Goal: Task Accomplishment & Management: Complete application form

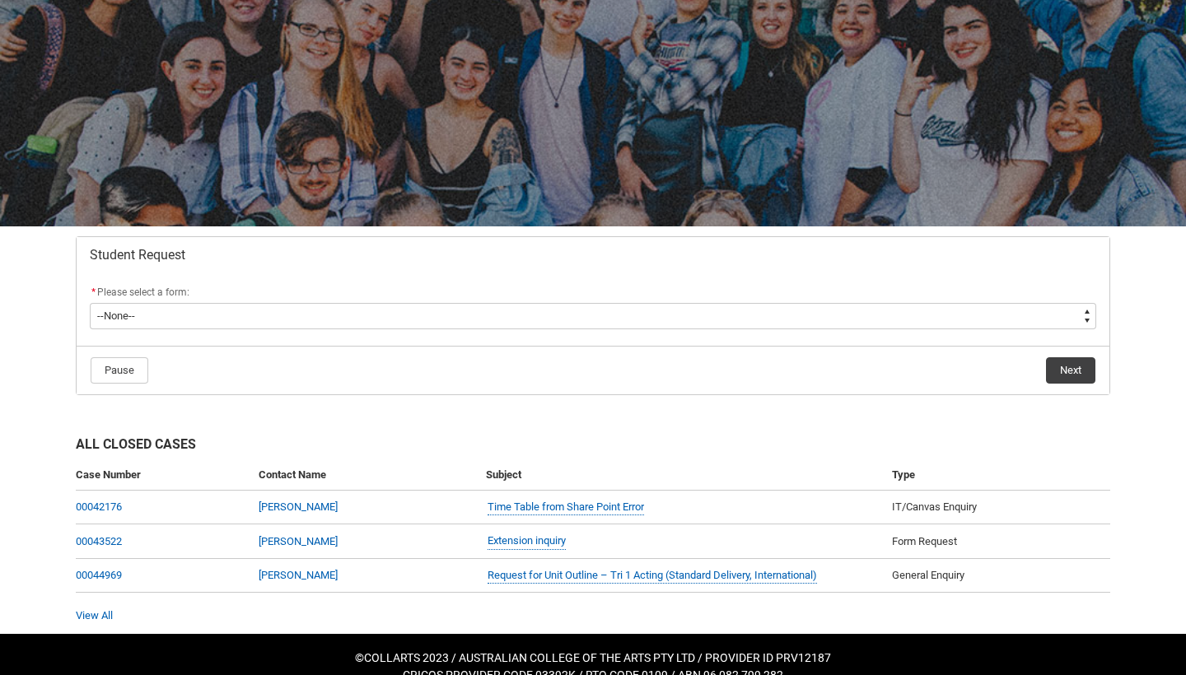
scroll to position [105, 0]
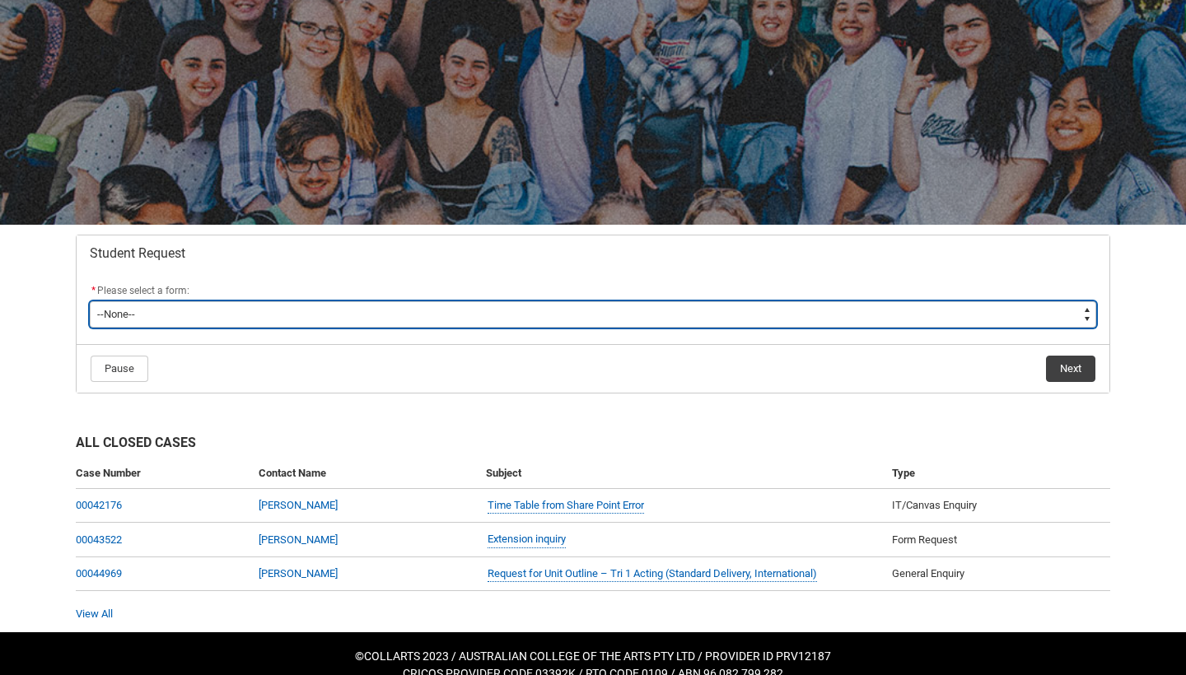
type lightning-select "Enrolment_Variation_Choice"
select select "Enrolment_Variation_Choice"
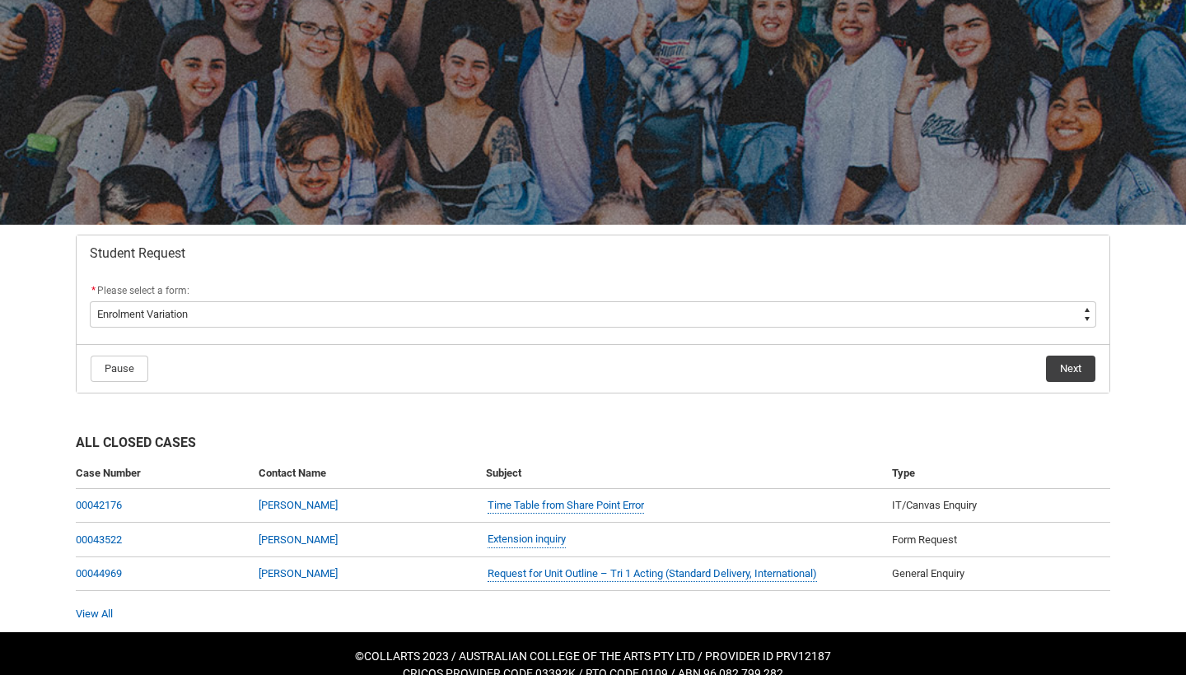
click at [1064, 371] on button "Next" at bounding box center [1070, 369] width 49 height 26
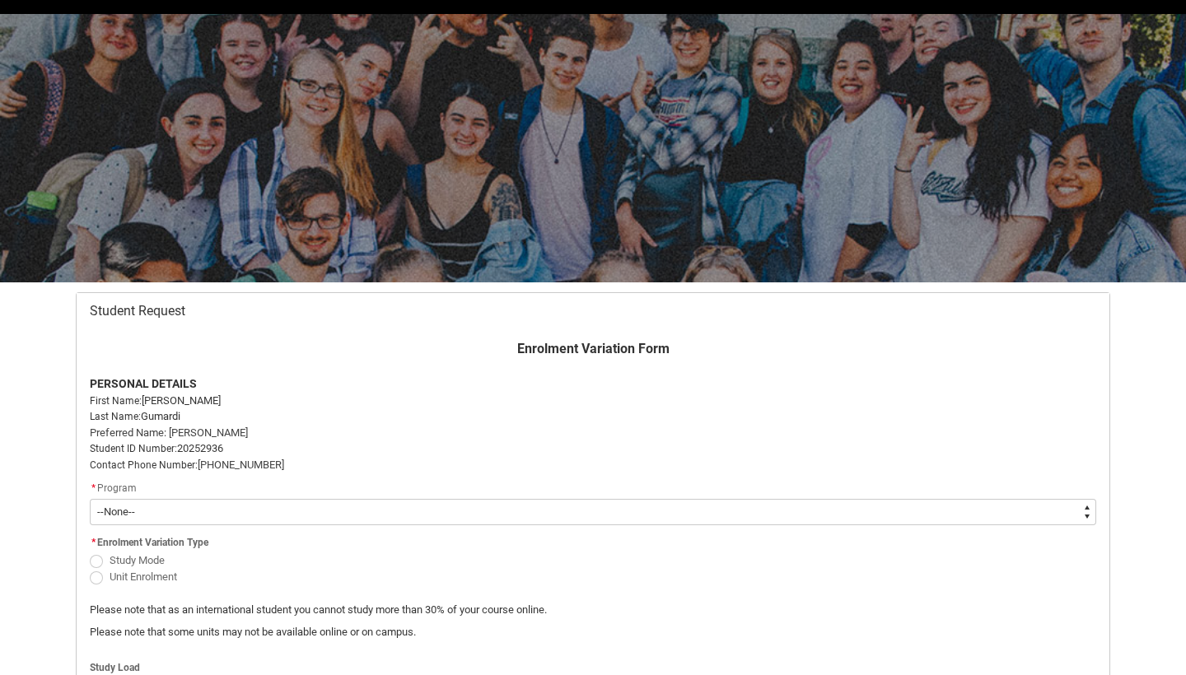
scroll to position [175, 0]
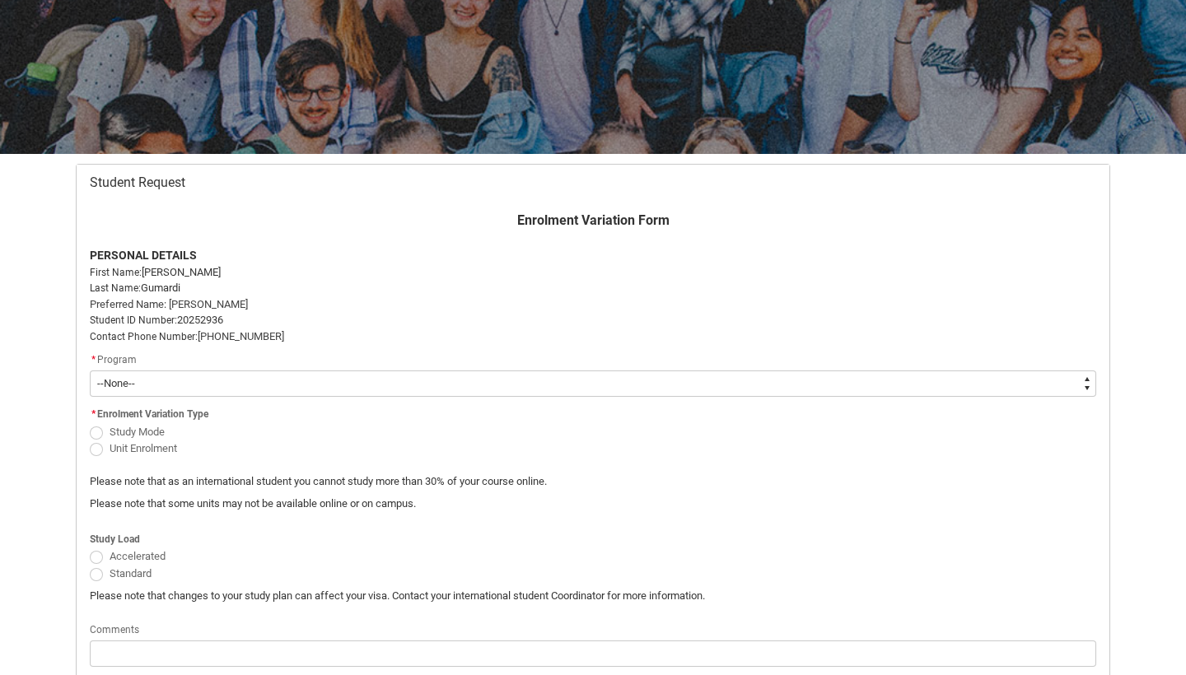
click at [96, 451] on span "Redu_Student_Request flow" at bounding box center [96, 449] width 13 height 13
click at [90, 440] on input "Unit Enrolment" at bounding box center [89, 439] width 1 height 1
radio input "true"
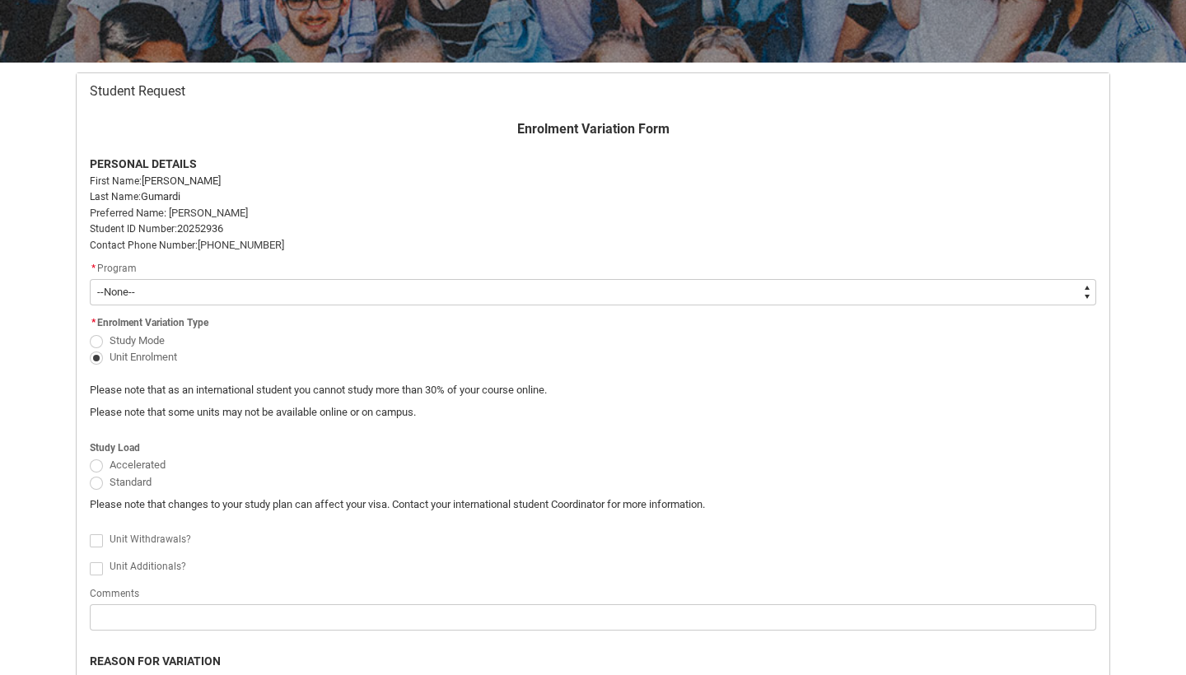
scroll to position [350, 0]
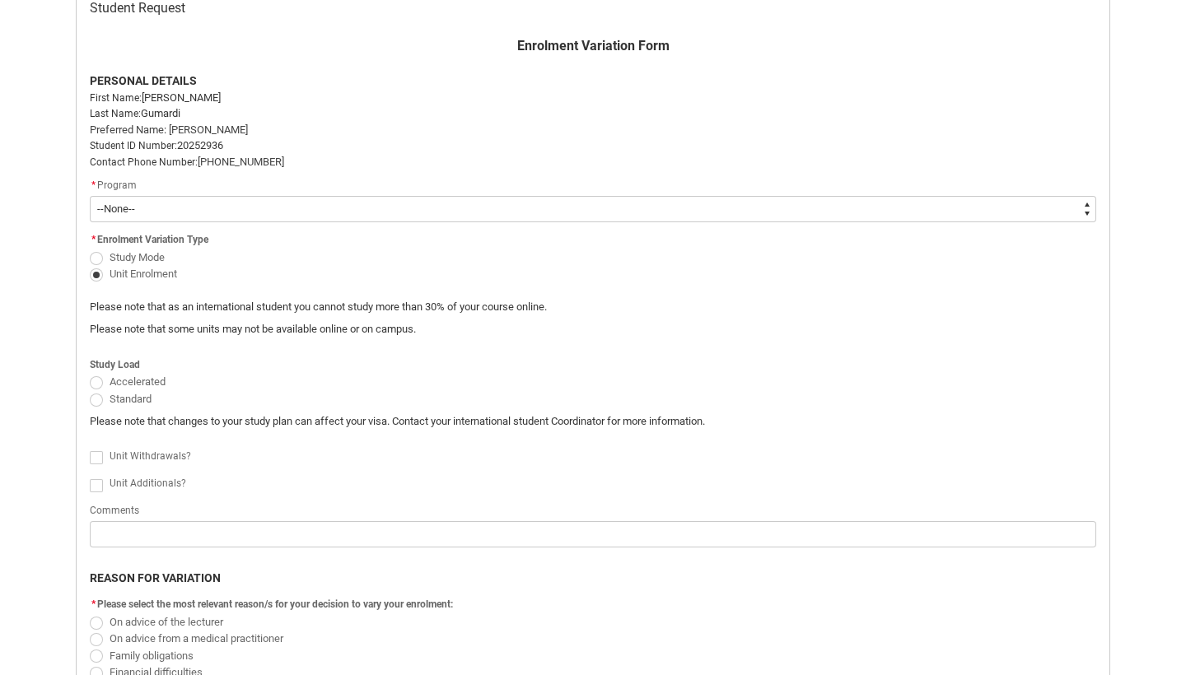
click at [96, 255] on span "Redu_Student_Request flow" at bounding box center [96, 258] width 13 height 13
click at [90, 249] on input "Study Mode" at bounding box center [89, 248] width 1 height 1
radio input "true"
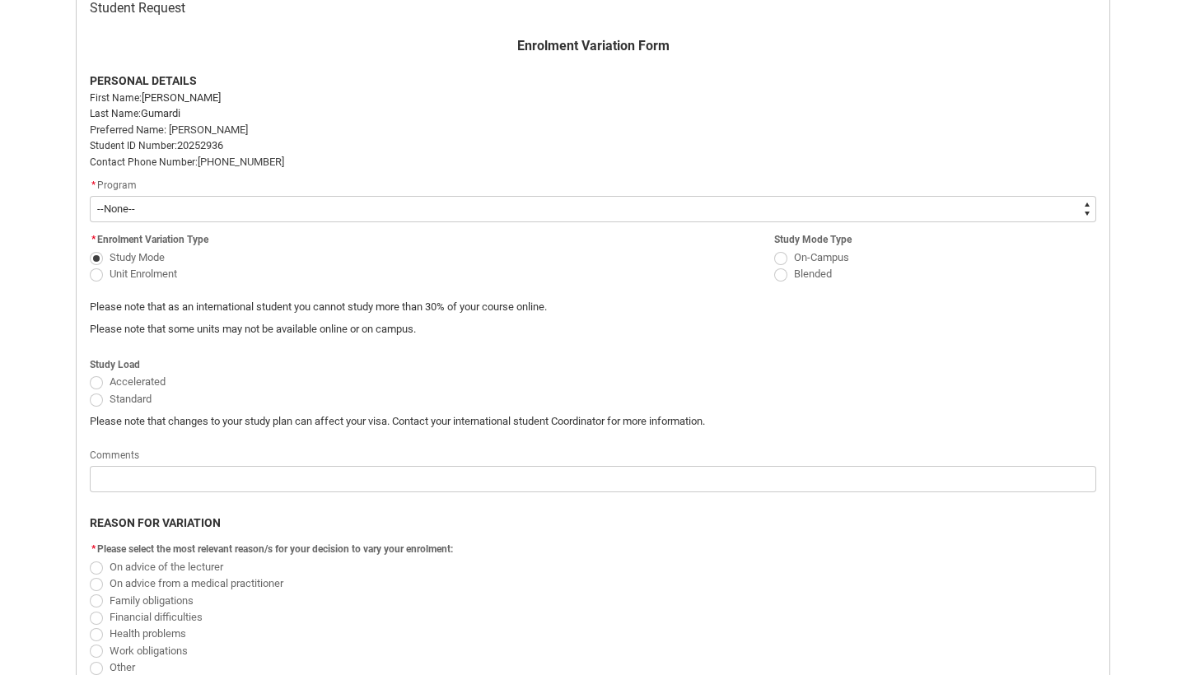
click at [96, 273] on span "Redu_Student_Request flow" at bounding box center [96, 275] width 13 height 13
click at [90, 265] on input "Unit Enrolment" at bounding box center [89, 264] width 1 height 1
radio input "true"
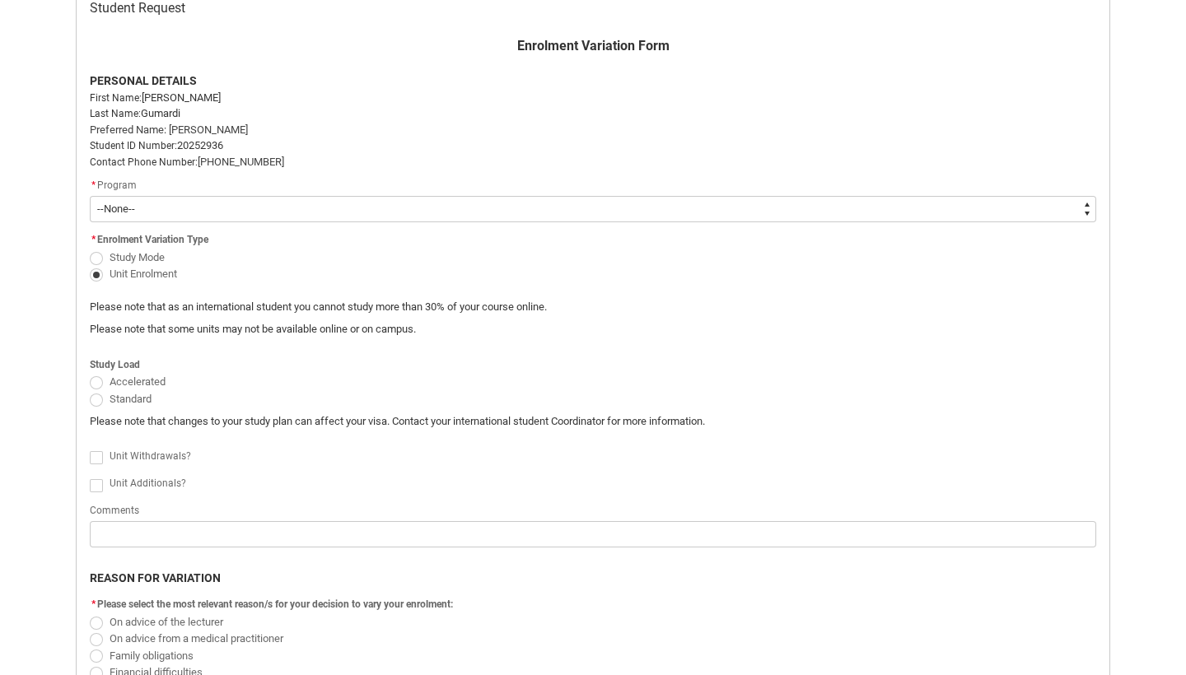
click at [95, 400] on span "Redu_Student_Request flow" at bounding box center [96, 400] width 13 height 13
click at [90, 390] on input "Standard" at bounding box center [89, 390] width 1 height 1
radio input "true"
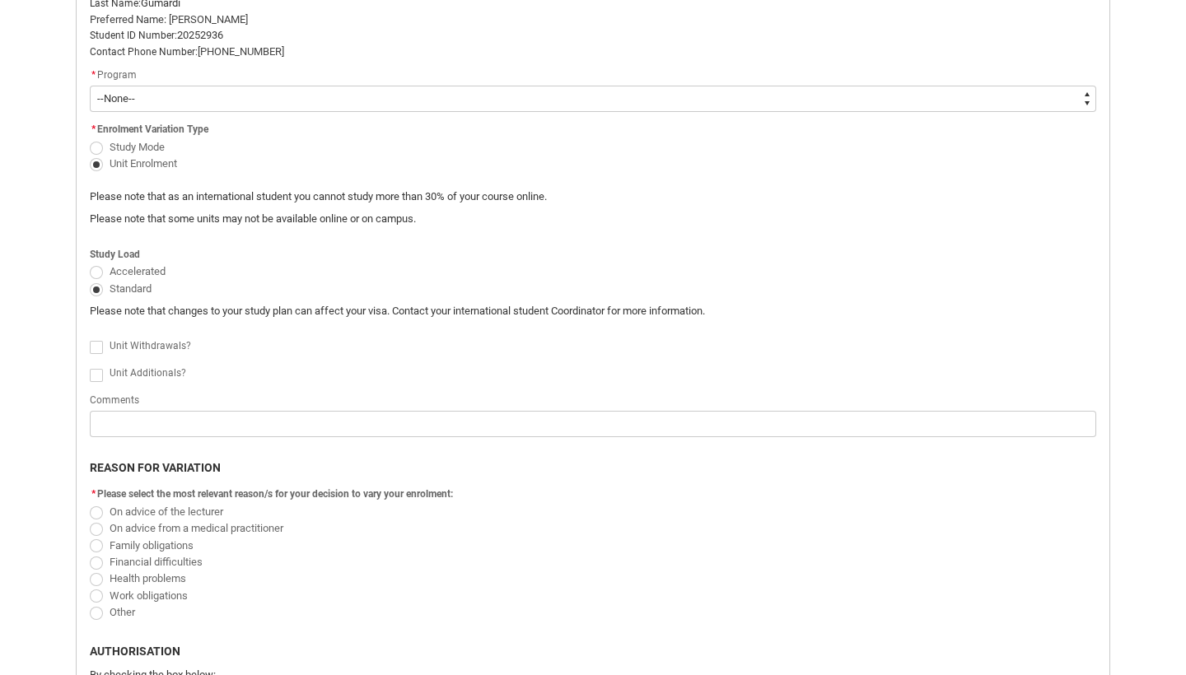
scroll to position [472, 0]
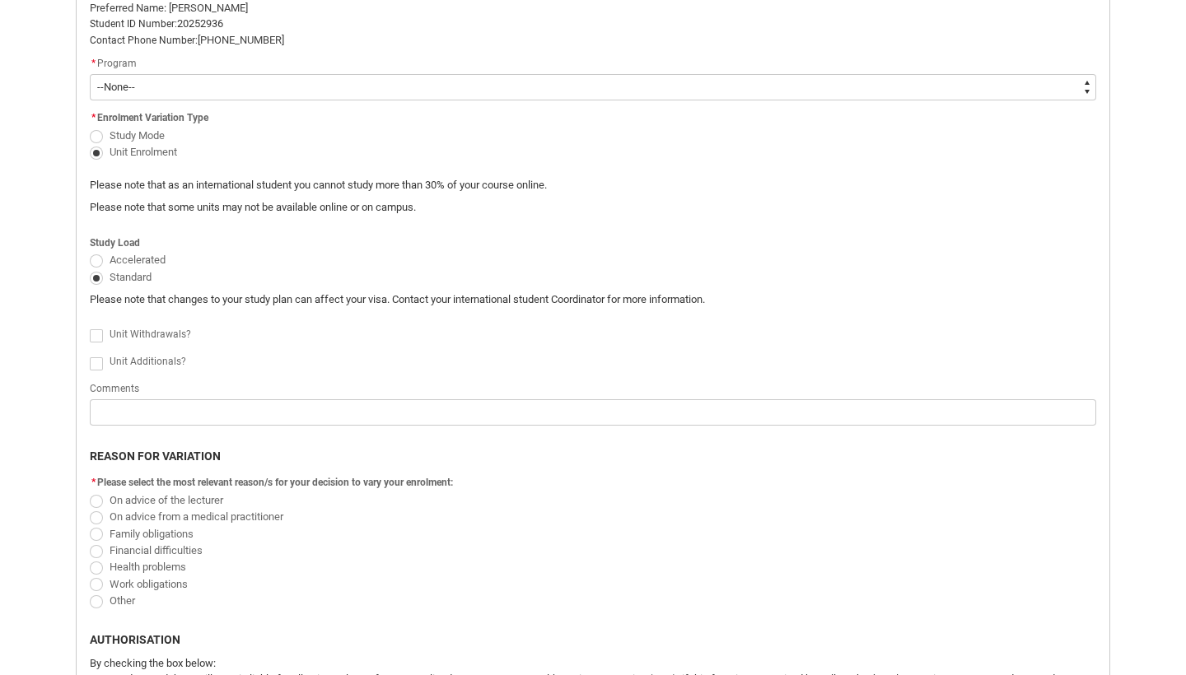
click at [96, 332] on span "Redu_Student_Request flow" at bounding box center [96, 335] width 13 height 13
click at [90, 328] on input "Redu_Student_Request flow" at bounding box center [89, 327] width 1 height 1
type lightning-input "true"
checkbox input "true"
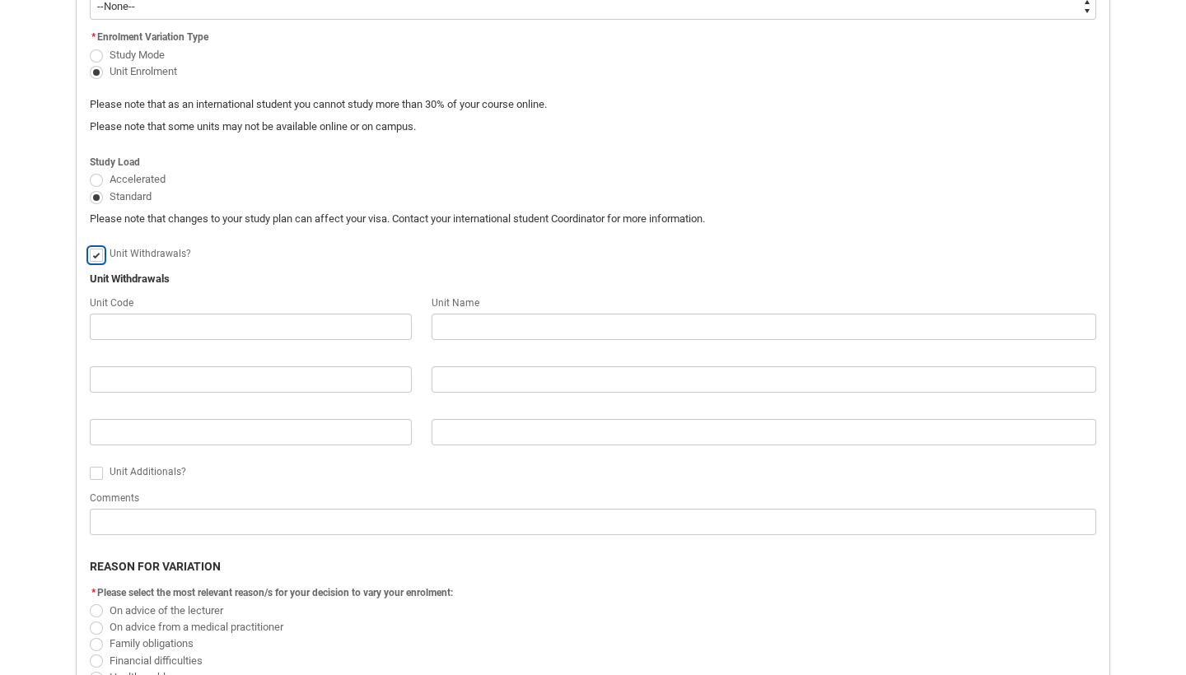
scroll to position [554, 0]
click at [97, 470] on span "Redu_Student_Request flow" at bounding box center [96, 471] width 13 height 13
click at [90, 464] on input "Redu_Student_Request flow" at bounding box center [89, 463] width 1 height 1
type lightning-input "true"
checkbox input "true"
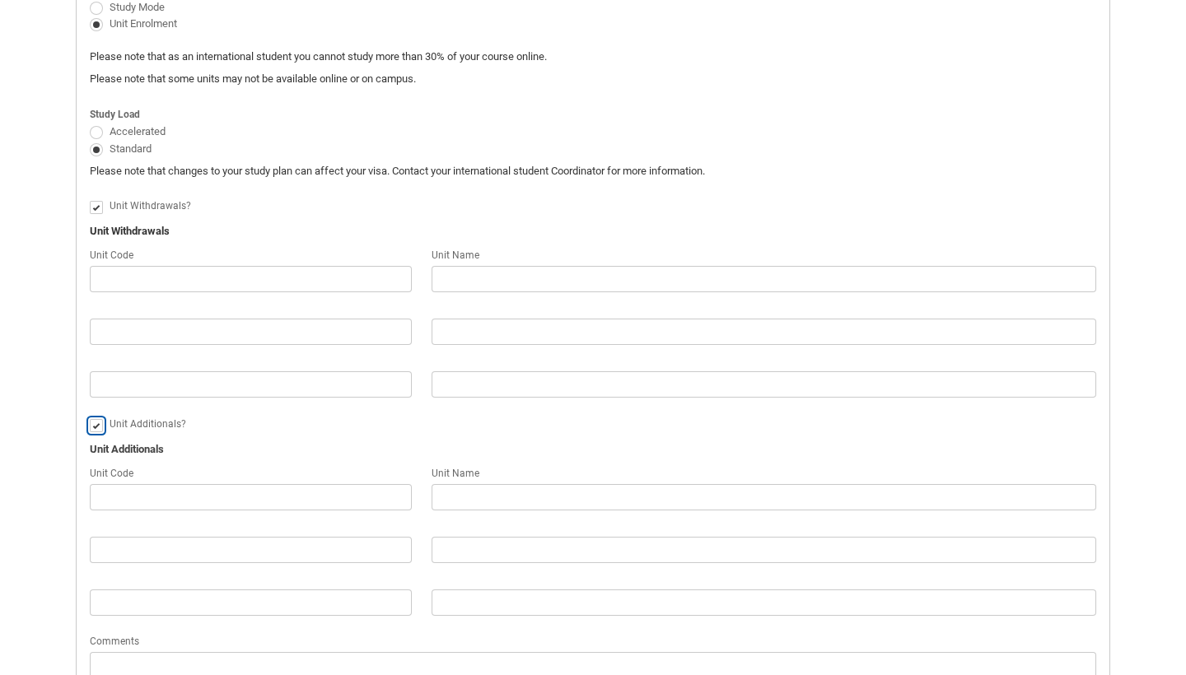
scroll to position [603, 0]
click at [343, 267] on input "Redu_Student_Request flow" at bounding box center [251, 277] width 322 height 26
type lightning-primitive-input-simple "S"
type input "S"
type lightning-primitive-input-simple "SH"
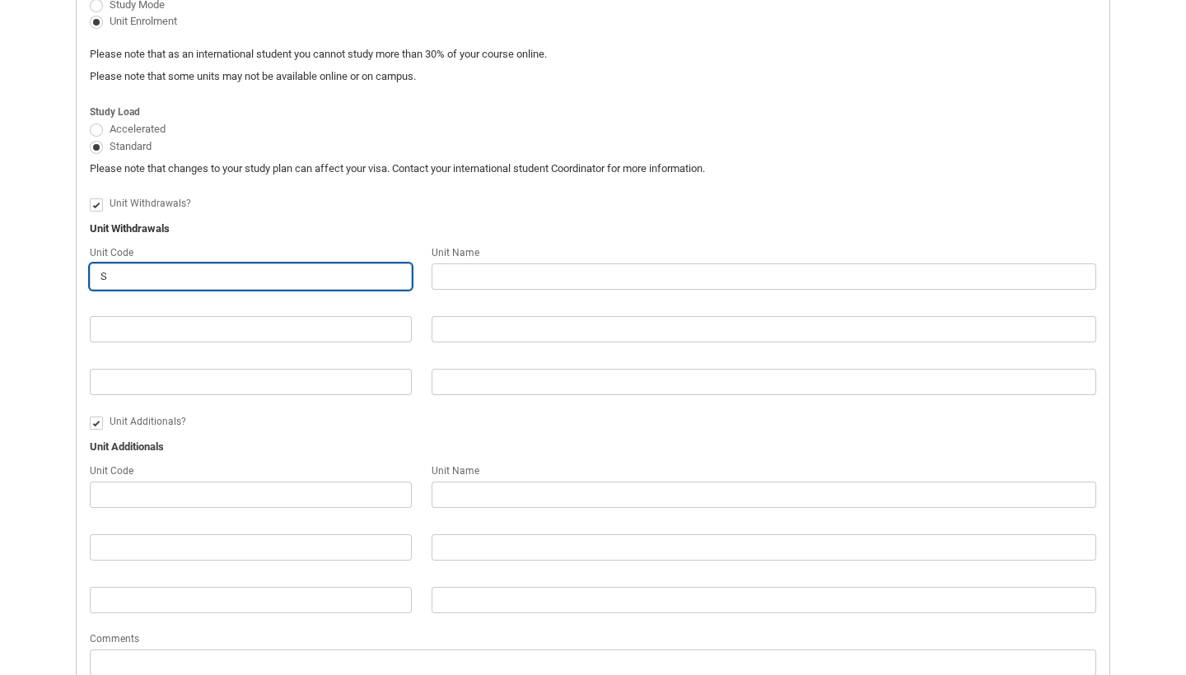
type input "SH"
type lightning-primitive-input-simple "SHT"
type input "SHT"
type lightning-primitive-input-simple "SHTS"
type input "SHTS"
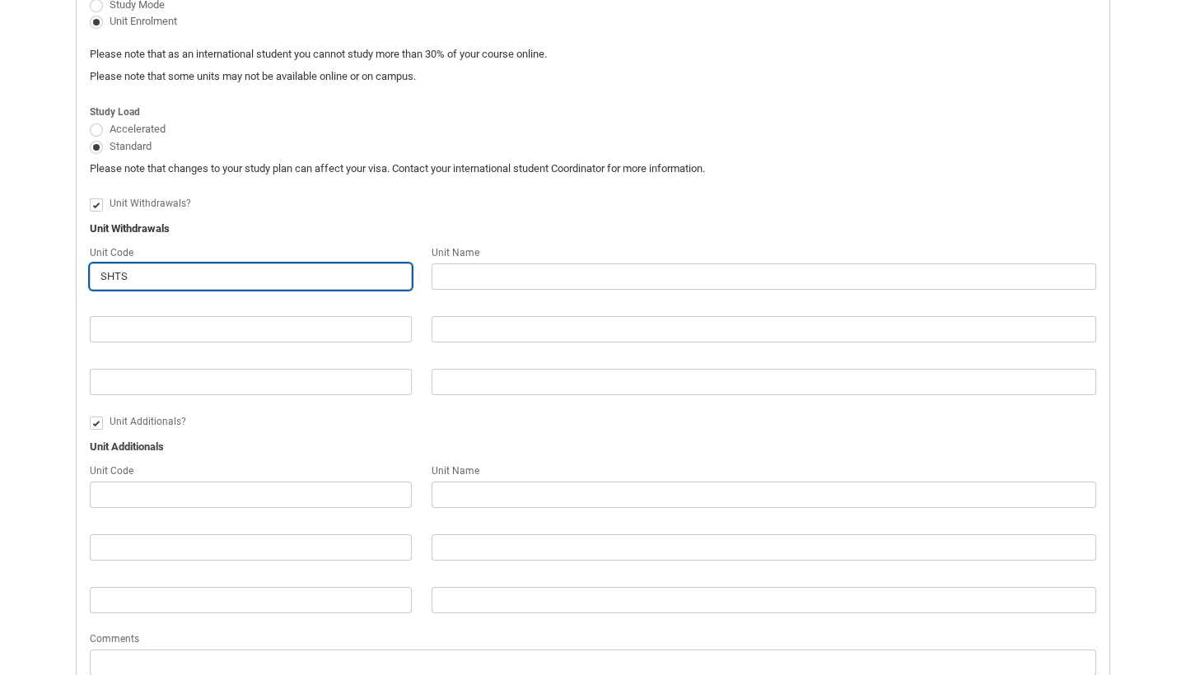
type lightning-primitive-input-simple "SHTS@"
type input "SHTS@"
type lightning-primitive-input-simple "SHTS"
type input "SHTS"
type lightning-primitive-input-simple "SHTS2"
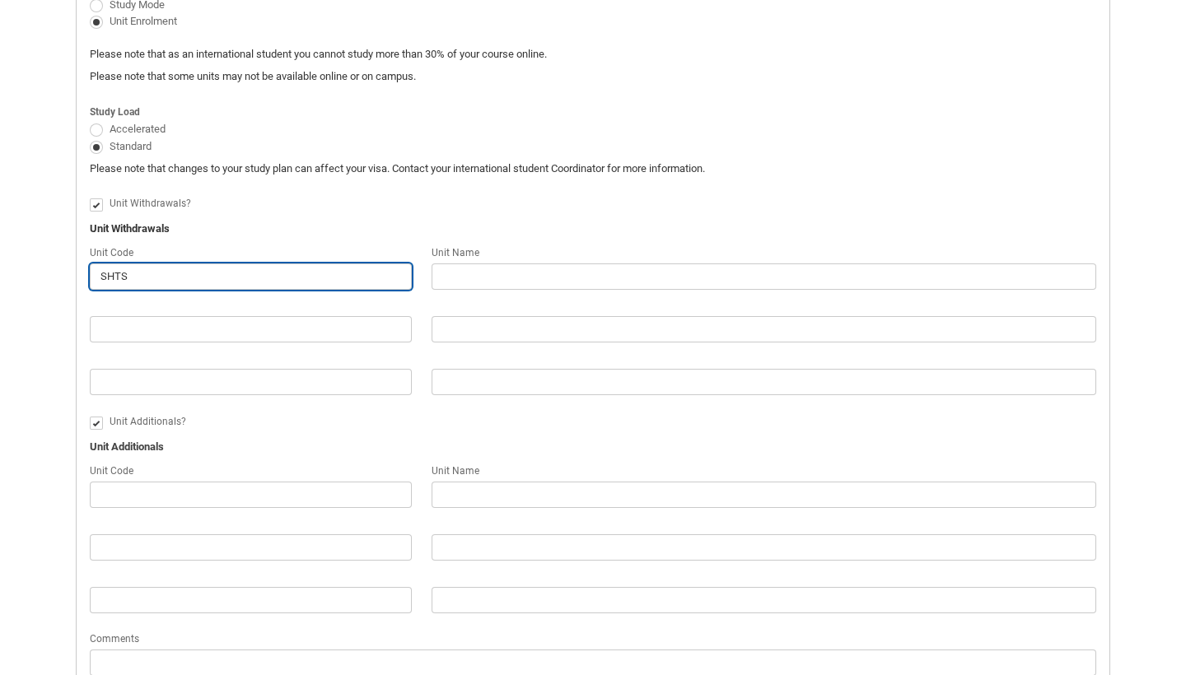
type input "SHTS2"
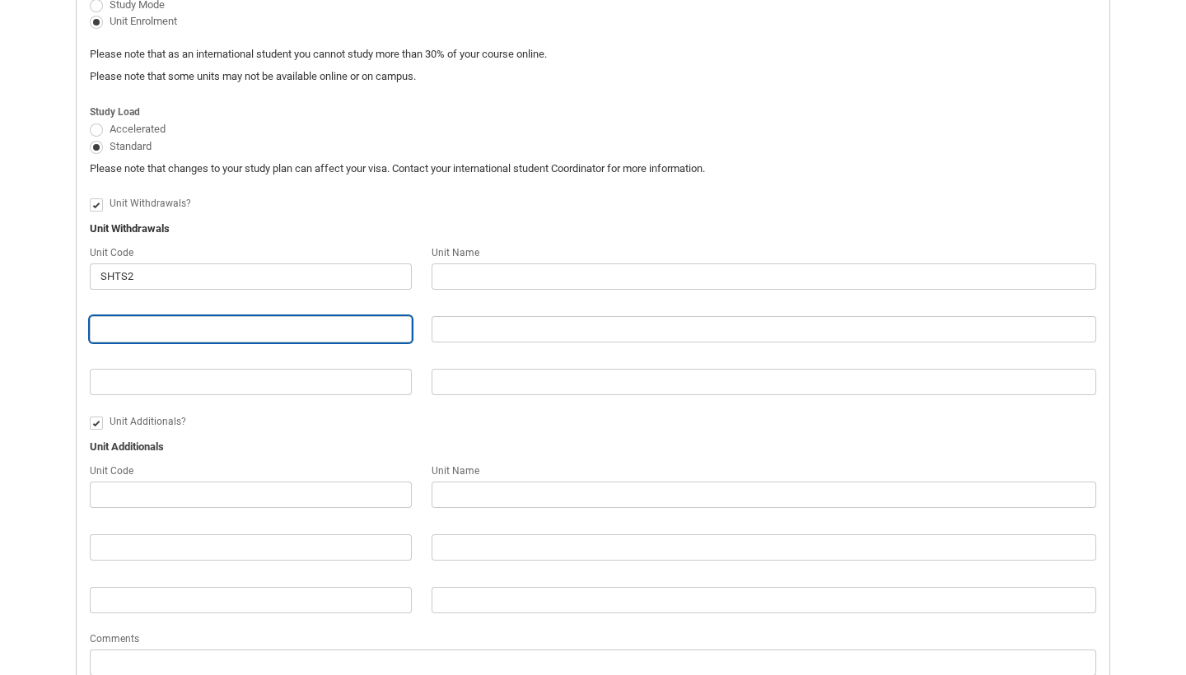
click at [195, 317] on input "Redu_Student_Request flow" at bounding box center [251, 329] width 322 height 26
type lightning-primitive-input-simple "S"
type input "S"
type lightning-primitive-input-simple "Sh"
type input "Sh"
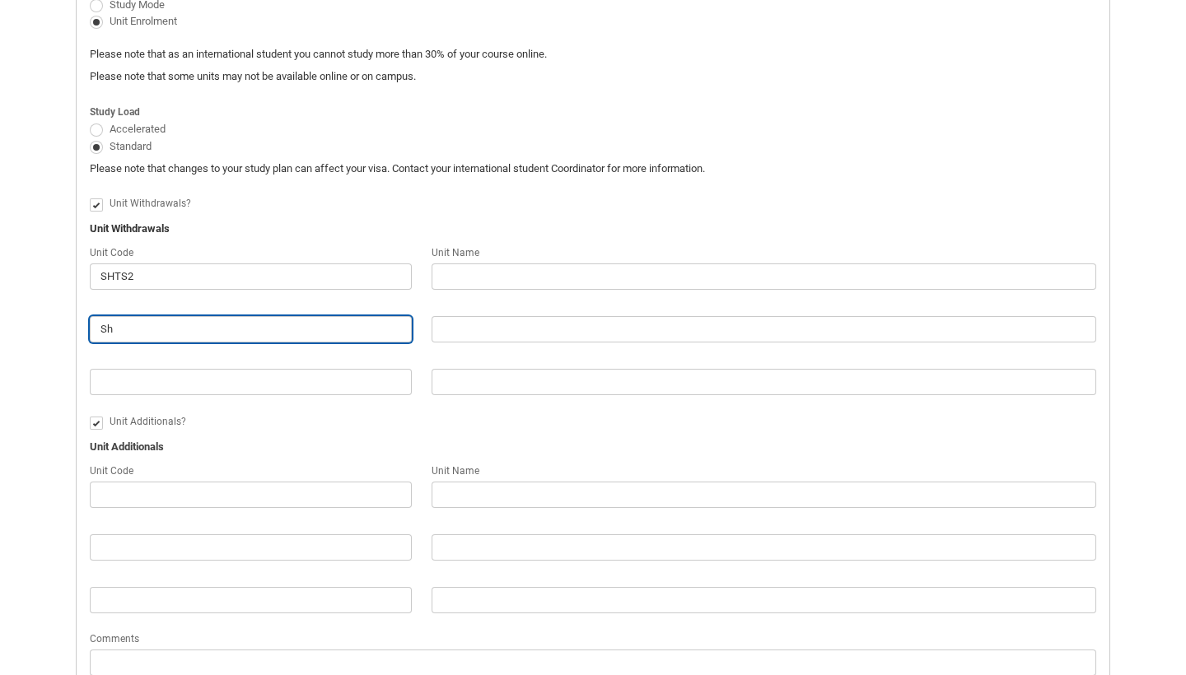
type lightning-primitive-input-simple "S"
type input "S"
type lightning-primitive-input-simple "SH"
type input "SH"
type lightning-primitive-input-simple "SHT"
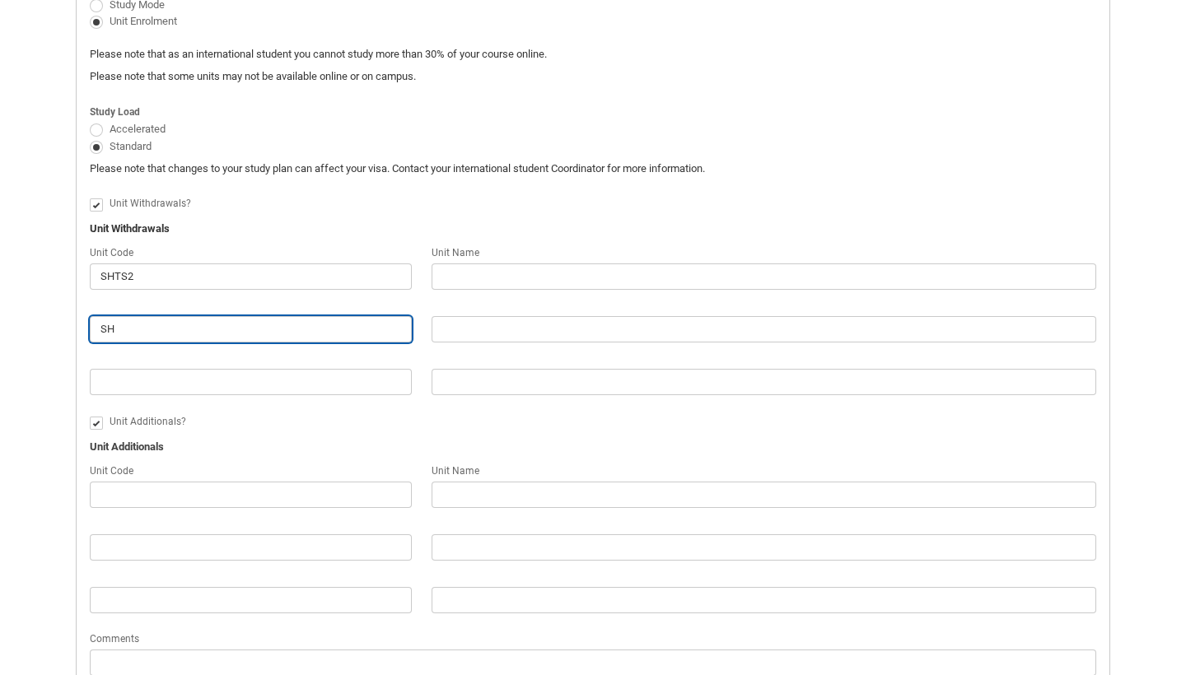
type input "SHT"
type lightning-primitive-input-simple "SHTM"
type input "SHTM"
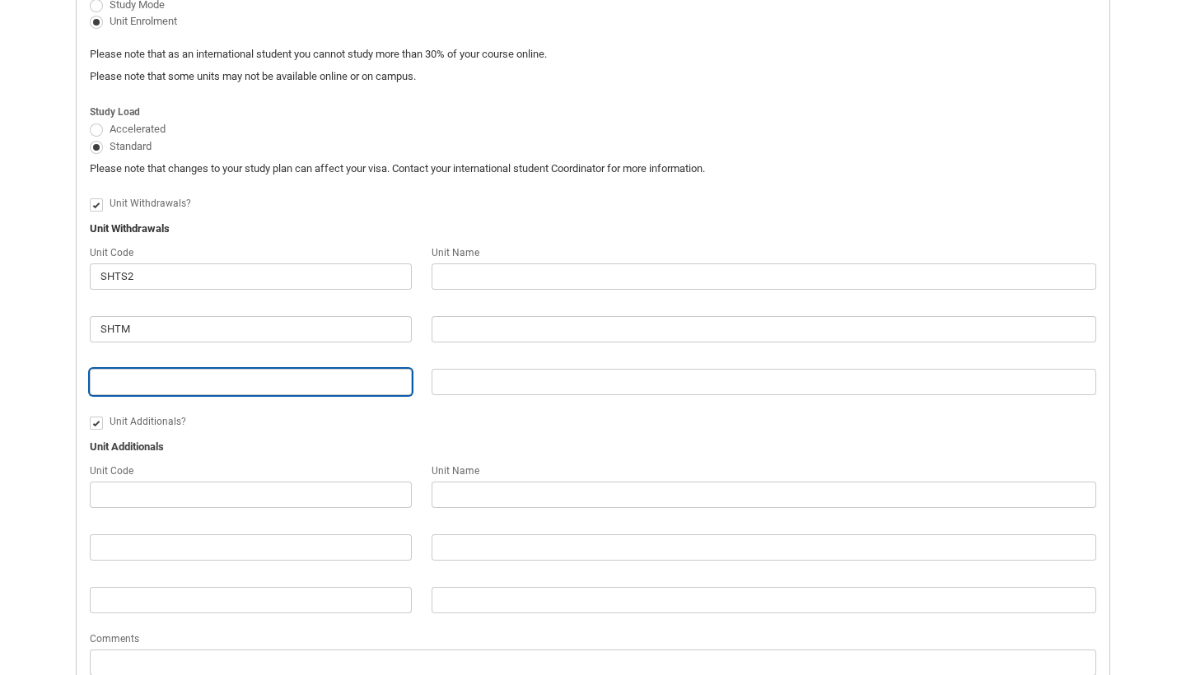
click at [206, 375] on input "Redu_Student_Request flow" at bounding box center [251, 382] width 322 height 26
type lightning-primitive-input-simple "C"
type input "C"
type lightning-primitive-input-simple "CR"
type input "CR"
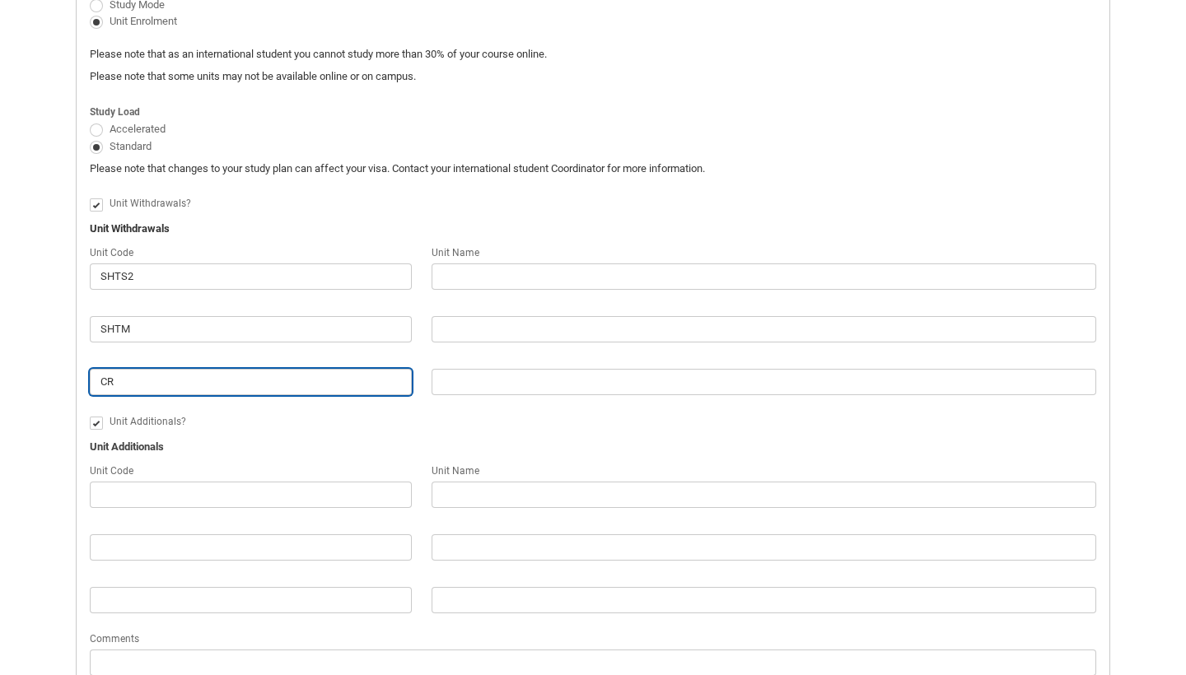
type lightning-primitive-input-simple "CRF"
type input "CRF"
type lightning-primitive-input-simple "CRFI"
type input "CRFI"
type lightning-primitive-input-simple "CRFIF"
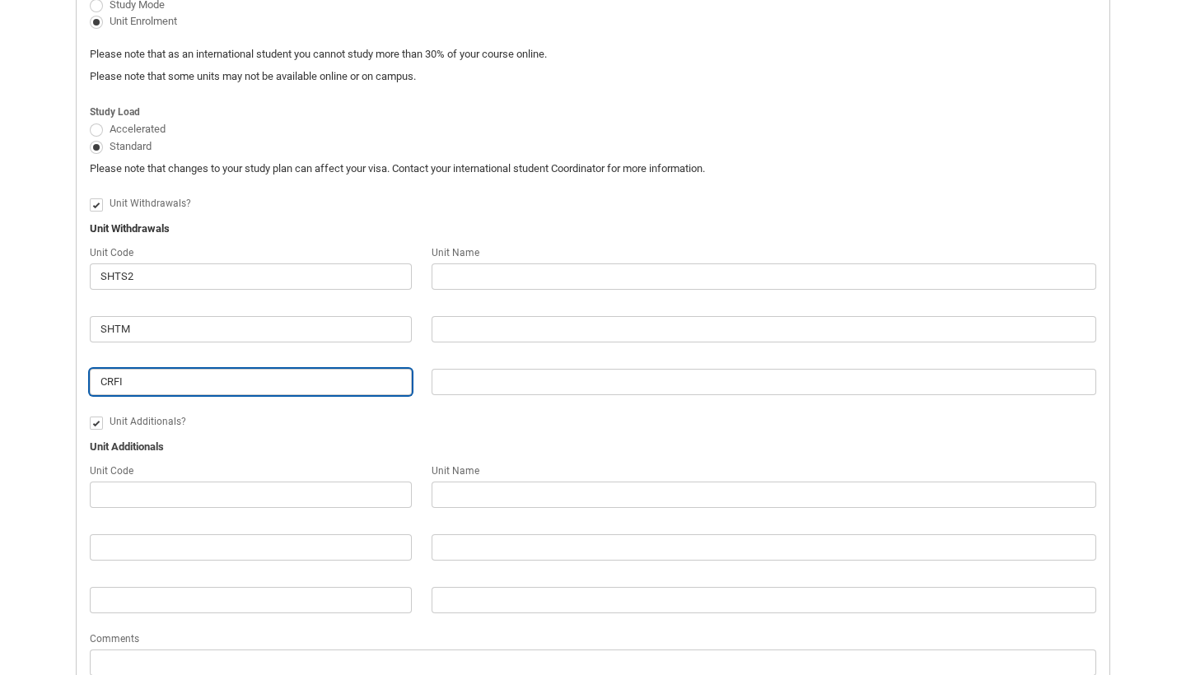
type input "CRFIF"
type lightning-primitive-input-simple "CRFIFO"
type input "CRFIFO"
type lightning-primitive-input-simple "CRFIFOS"
type input "CRFIFOS"
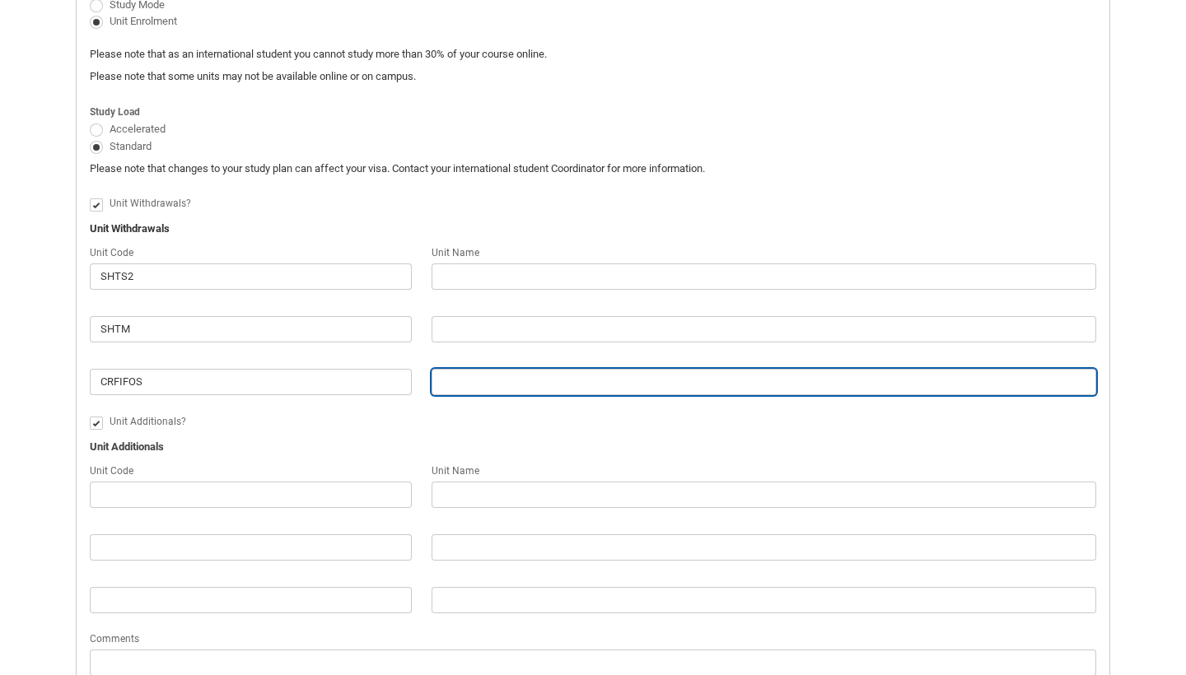
click at [461, 376] on input "Redu_Student_Request flow" at bounding box center [764, 382] width 665 height 26
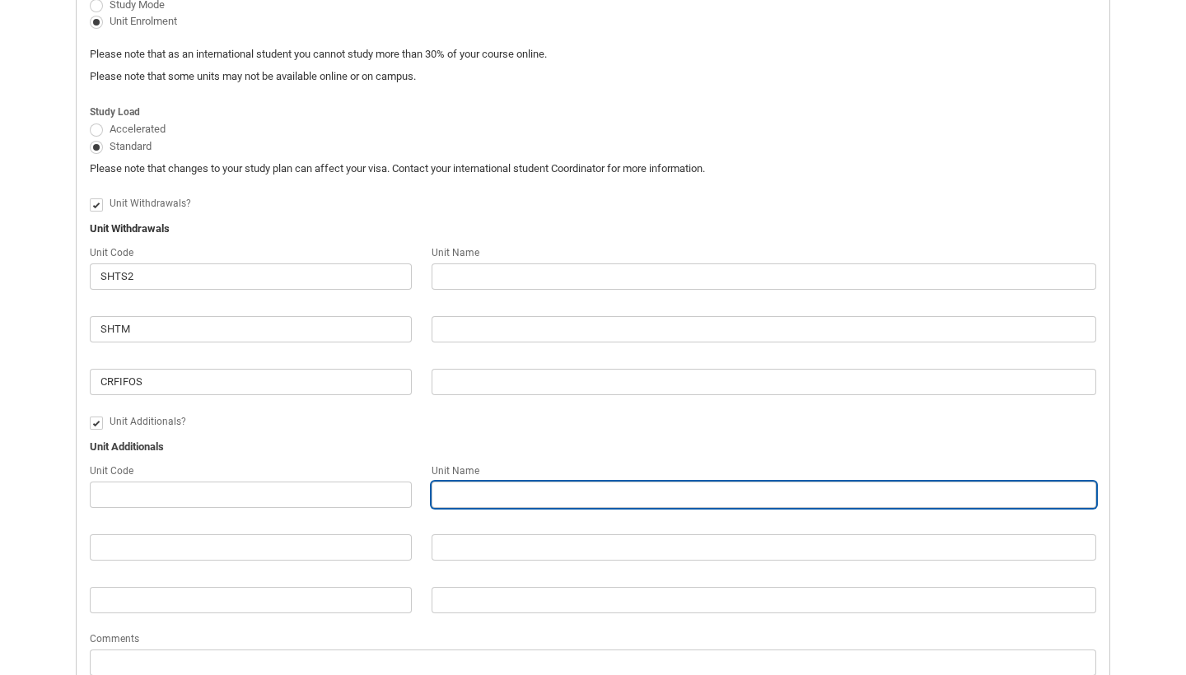
click at [489, 484] on input "Redu_Student_Request flow" at bounding box center [764, 495] width 665 height 26
type lightning-primitive-input-simple "E"
type input "E"
type lightning-primitive-input-simple "EN"
type input "EN"
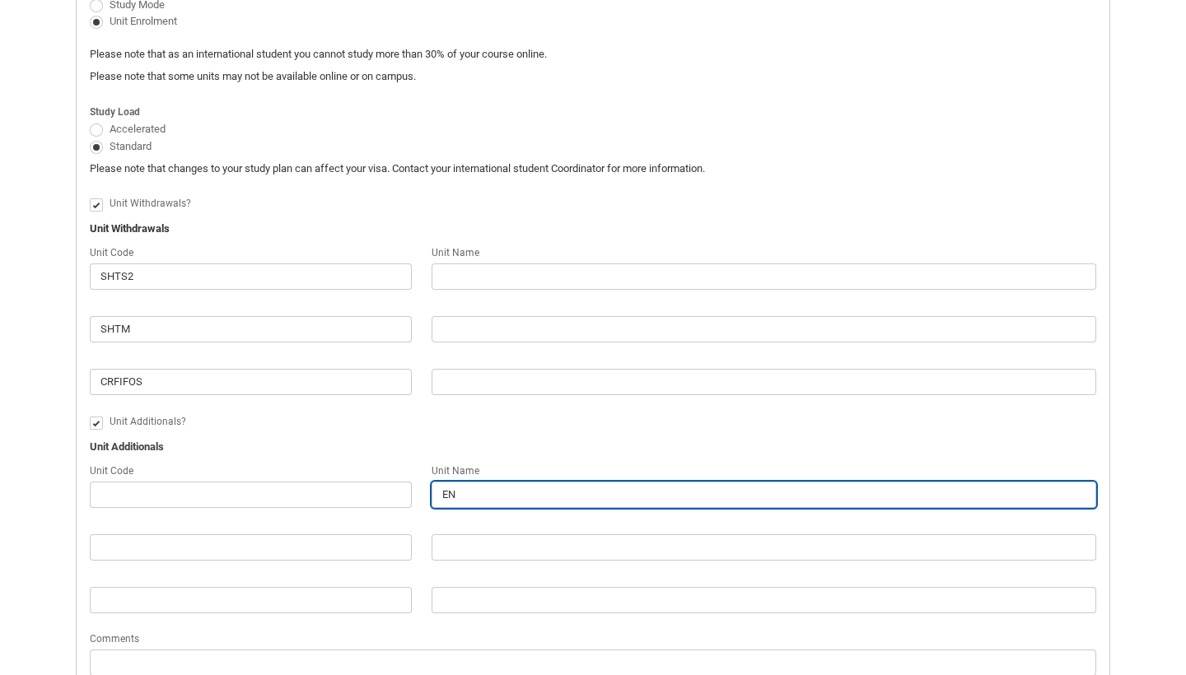
type lightning-primitive-input-simple "E"
type input "E"
type lightning-primitive-input-simple "En"
type input "En"
type lightning-primitive-input-simple "Ens"
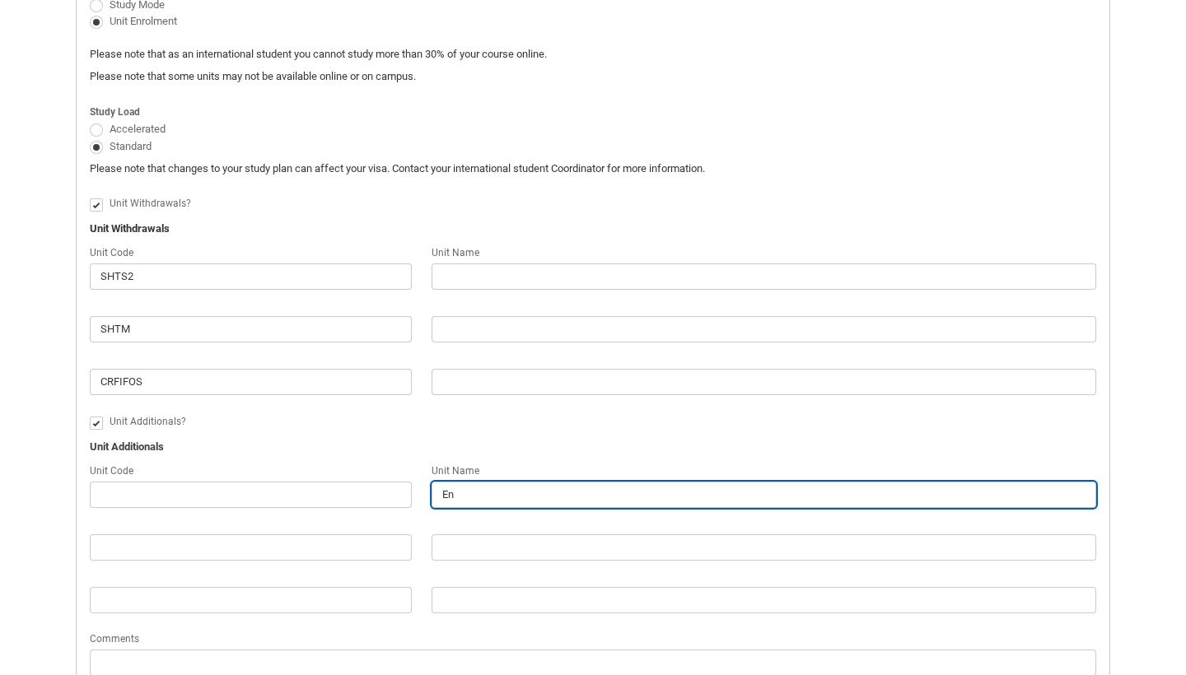
type input "Ens"
type lightning-primitive-input-simple "Ensa"
type input "Ensa"
type lightning-primitive-input-simple "Ens"
type input "Ens"
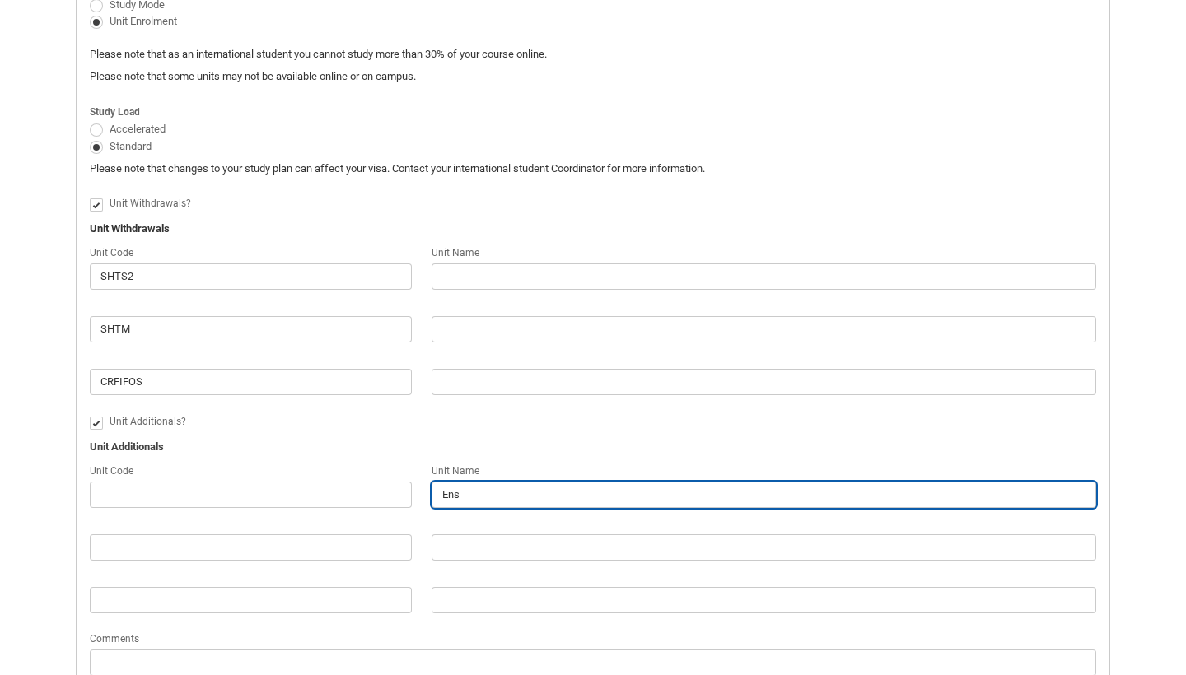
type lightning-primitive-input-simple "Ense"
type input "Ense"
type lightning-primitive-input-simple "Ensem"
type input "Ensem"
type lightning-primitive-input-simple "Ensemb"
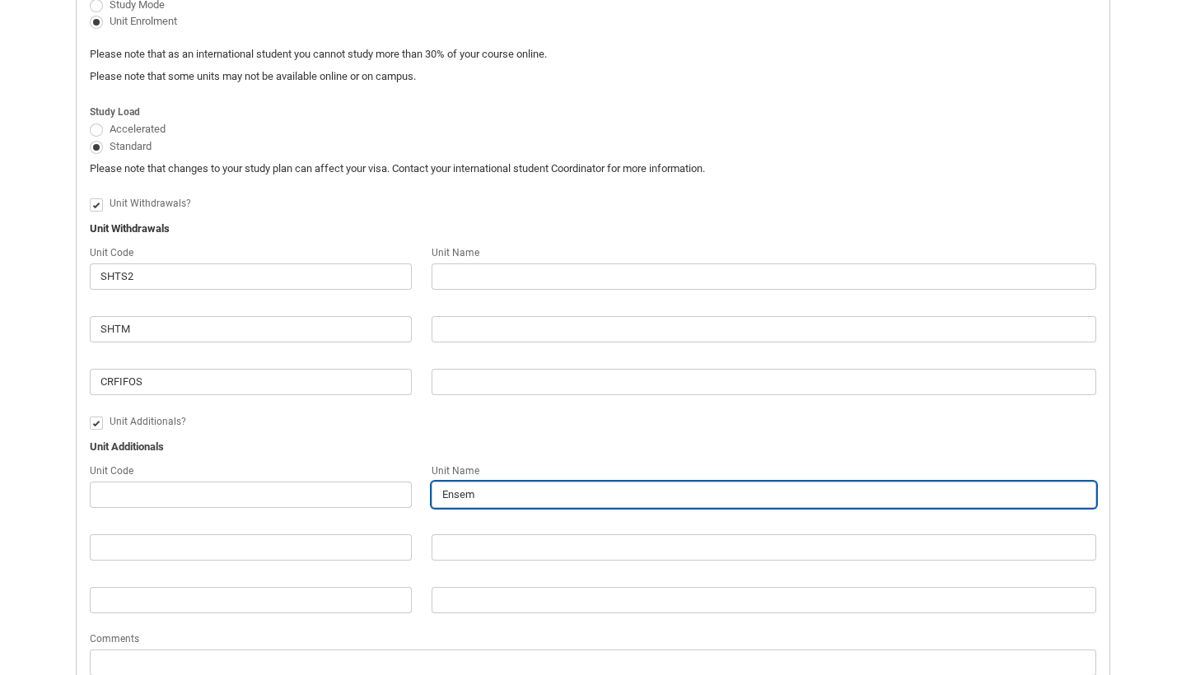
type input "Ensemb"
type lightning-primitive-input-simple "Ensembl"
type input "Ensembl"
type lightning-primitive-input-simple "Ensemble"
type input "Ensemble"
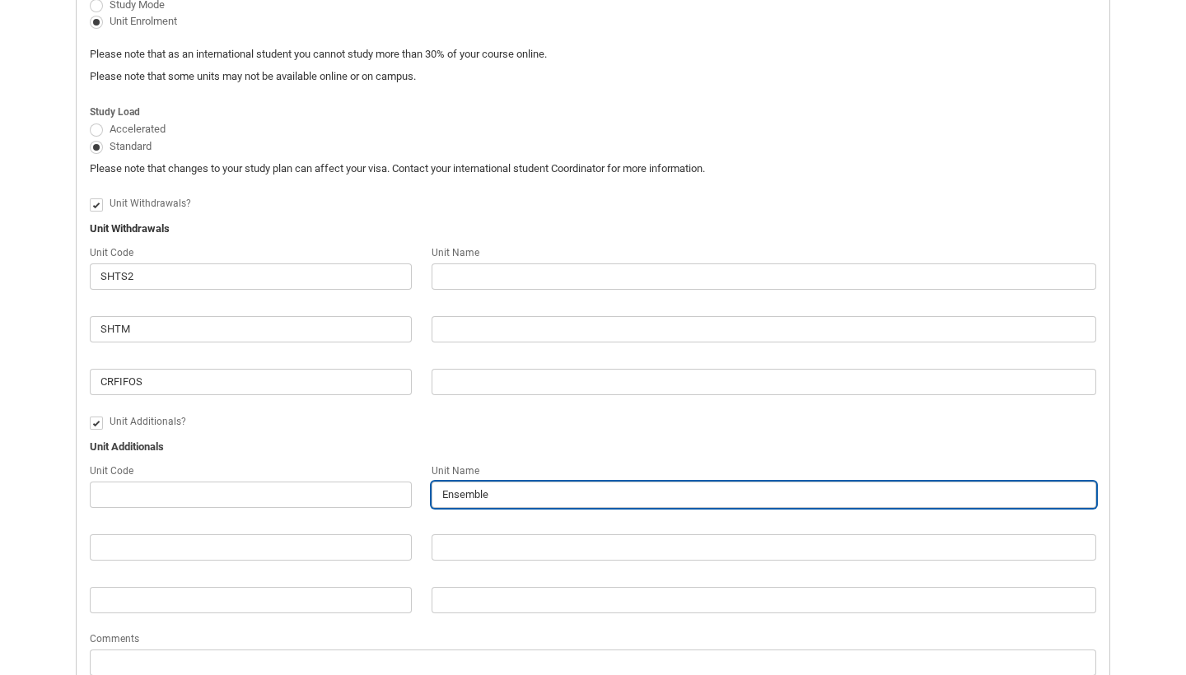
type lightning-primitive-input-simple "Ensemble"
type input "Ensemble"
type lightning-primitive-input-simple "Ensemble P"
type input "Ensemble P"
type lightning-primitive-input-simple "Ensemble Pr"
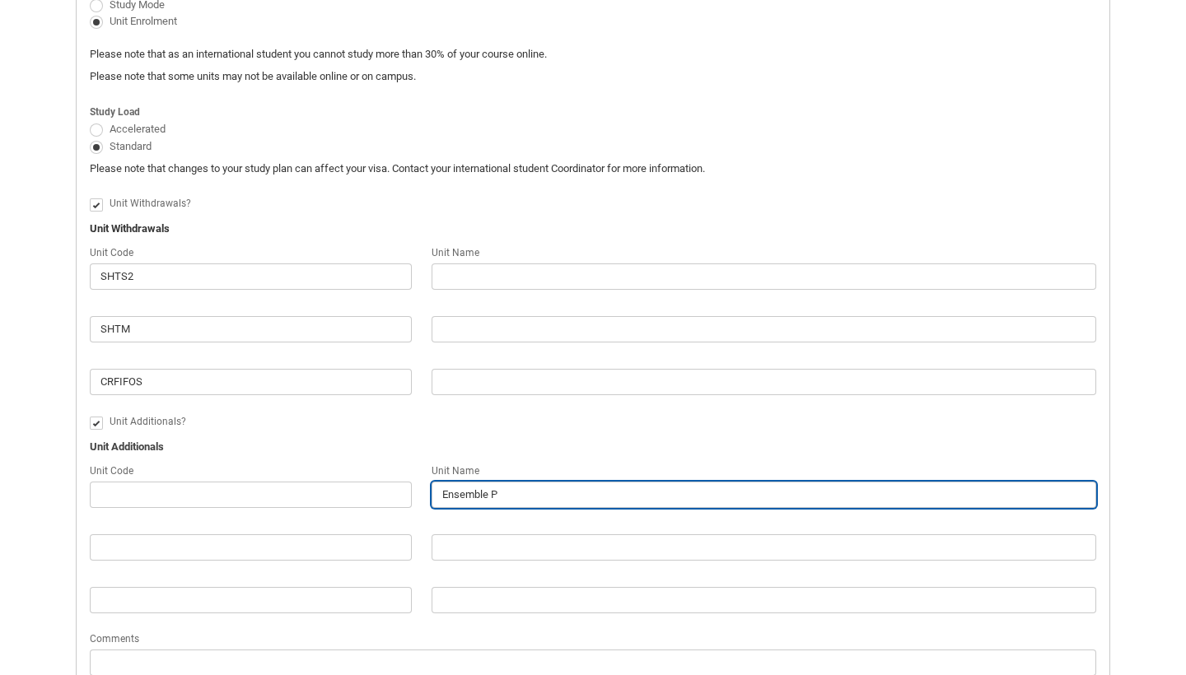
type input "Ensemble Pr"
type lightning-primitive-input-simple "Ensemble Pro"
type input "Ensemble Pro"
type lightning-primitive-input-simple "Ensemble Prod"
type input "Ensemble Prod"
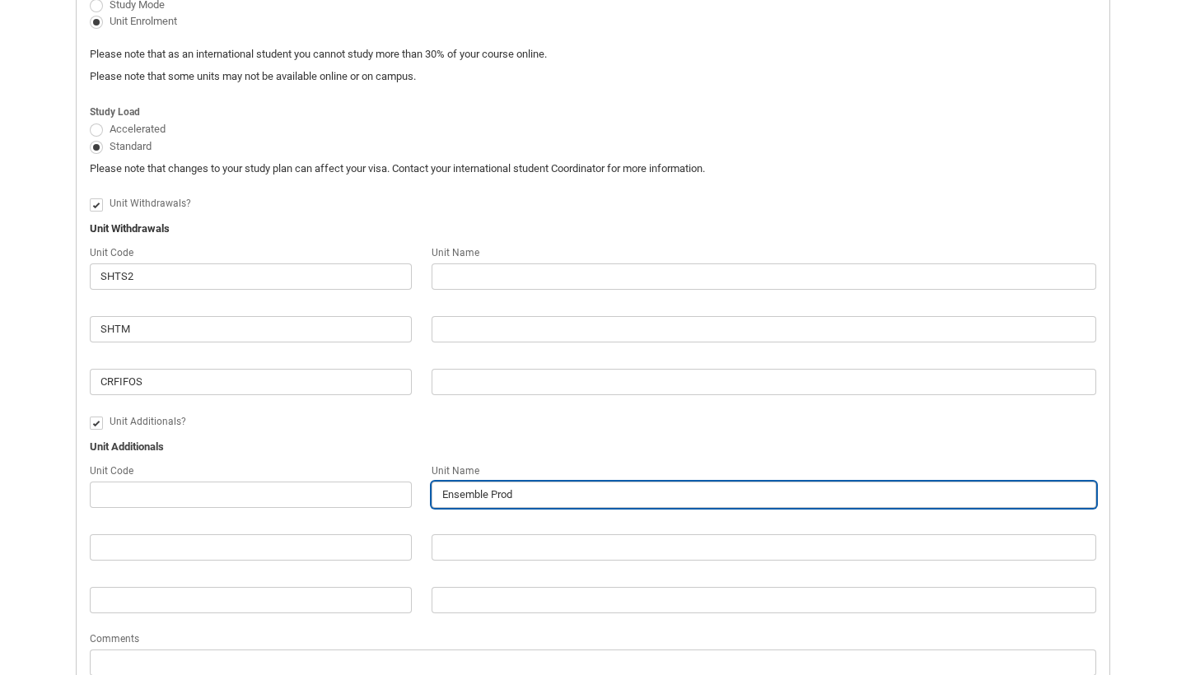
type lightning-primitive-input-simple "Ensemble Produ"
type input "Ensemble Produ"
type lightning-primitive-input-simple "Ensemble Produx"
type input "Ensemble Produx"
type lightning-primitive-input-simple "Ensemble Produ"
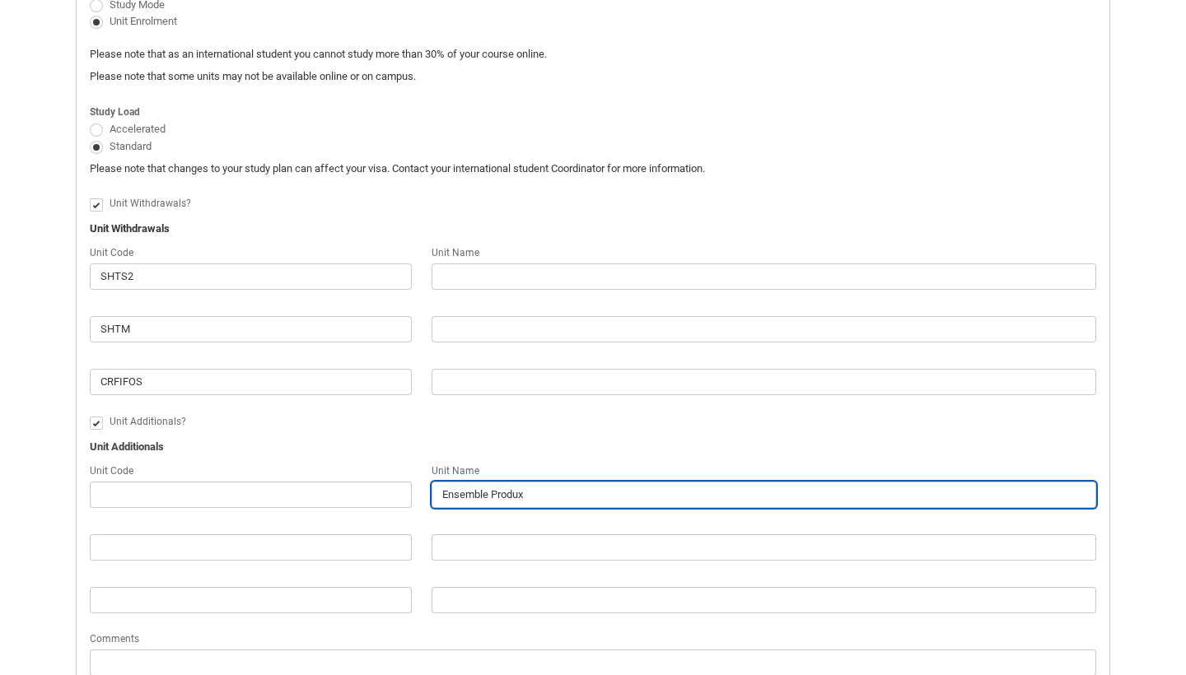
type input "Ensemble Produ"
type lightning-primitive-input-simple "Ensemble Produc"
type input "Ensemble Produc"
type lightning-primitive-input-simple "Ensemble Product"
type input "Ensemble Product"
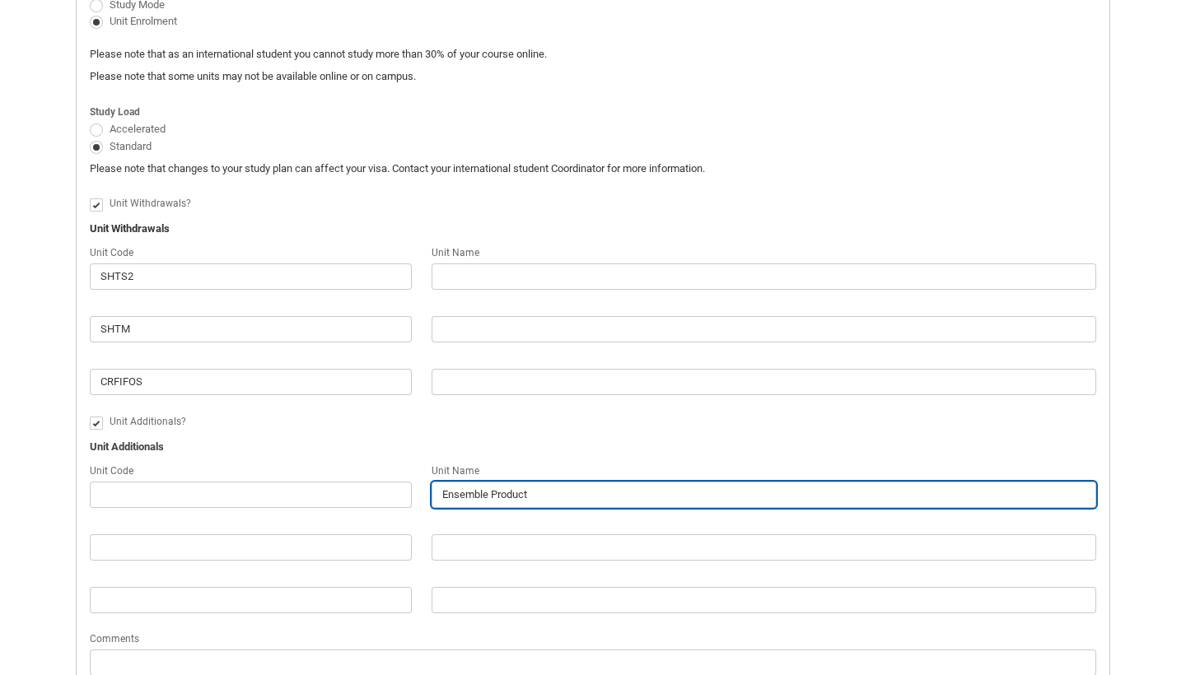
type lightning-primitive-input-simple "Ensemble Producti"
type input "Ensemble Producti"
type lightning-primitive-input-simple "Ensemble Productio"
type input "Ensemble Productio"
type lightning-primitive-input-simple "Ensemble Production"
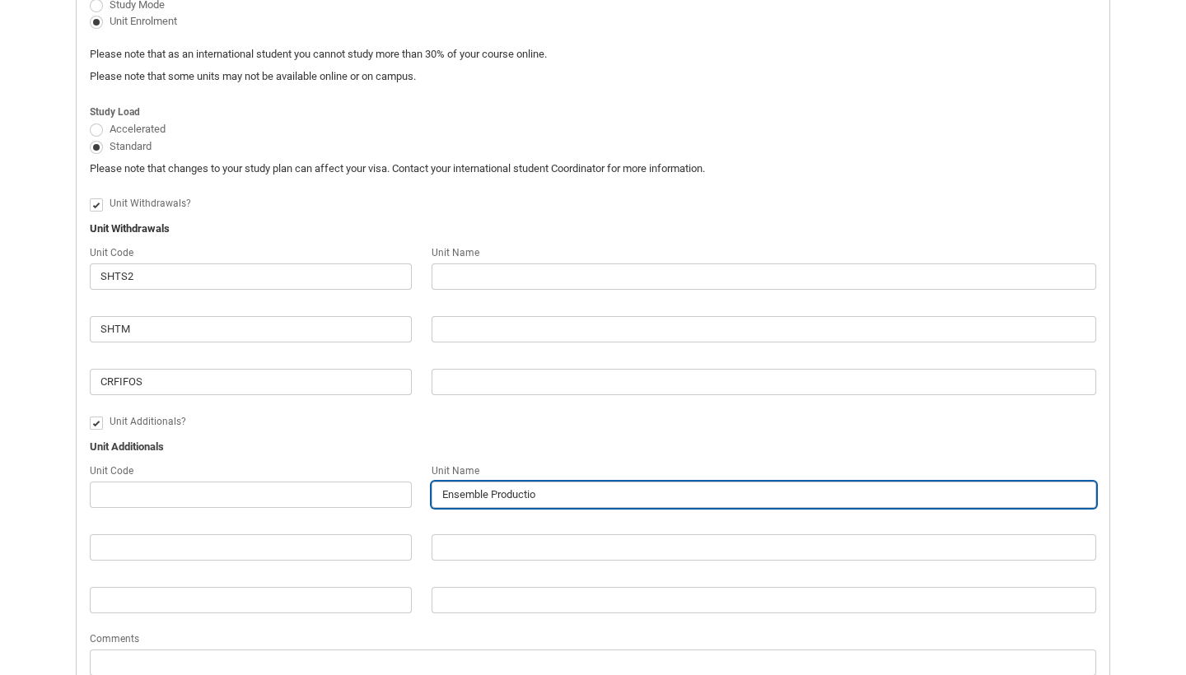
type input "Ensemble Production"
type lightning-primitive-input-simple "Ensemble Production"
type input "Ensemble Production"
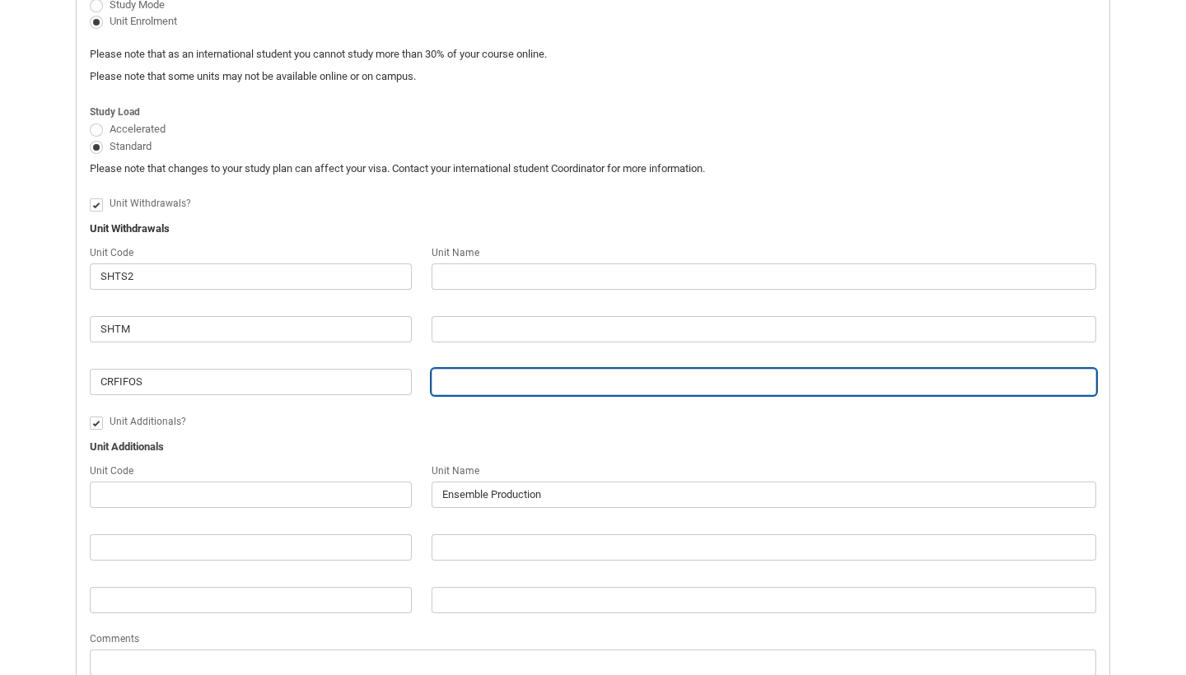
click at [470, 378] on input "Redu_Student_Request flow" at bounding box center [764, 382] width 665 height 26
paste input "CRFIFOS ON-CAMPUS Industry Foundations"
type lightning-primitive-input-simple "CRFIFOS ON-CAMPUS Industry Foundations"
type input "CRFIFOS ON-CAMPUS Industry Foundations"
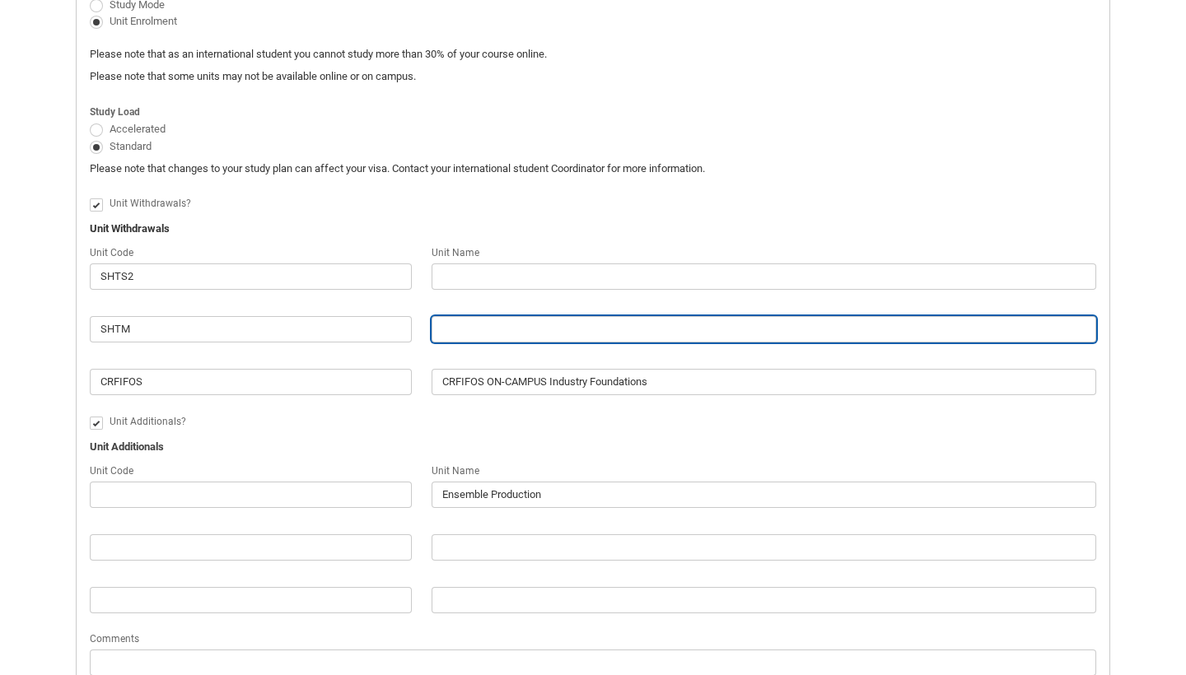
click at [452, 329] on input "Redu_Student_Request flow" at bounding box center [764, 329] width 665 height 26
paste input "Introduction to Theatre Making STAGE 1"
type lightning-primitive-input-simple "Introduction to Theatre Making STAGE 1"
type input "Introduction to Theatre Making STAGE 1"
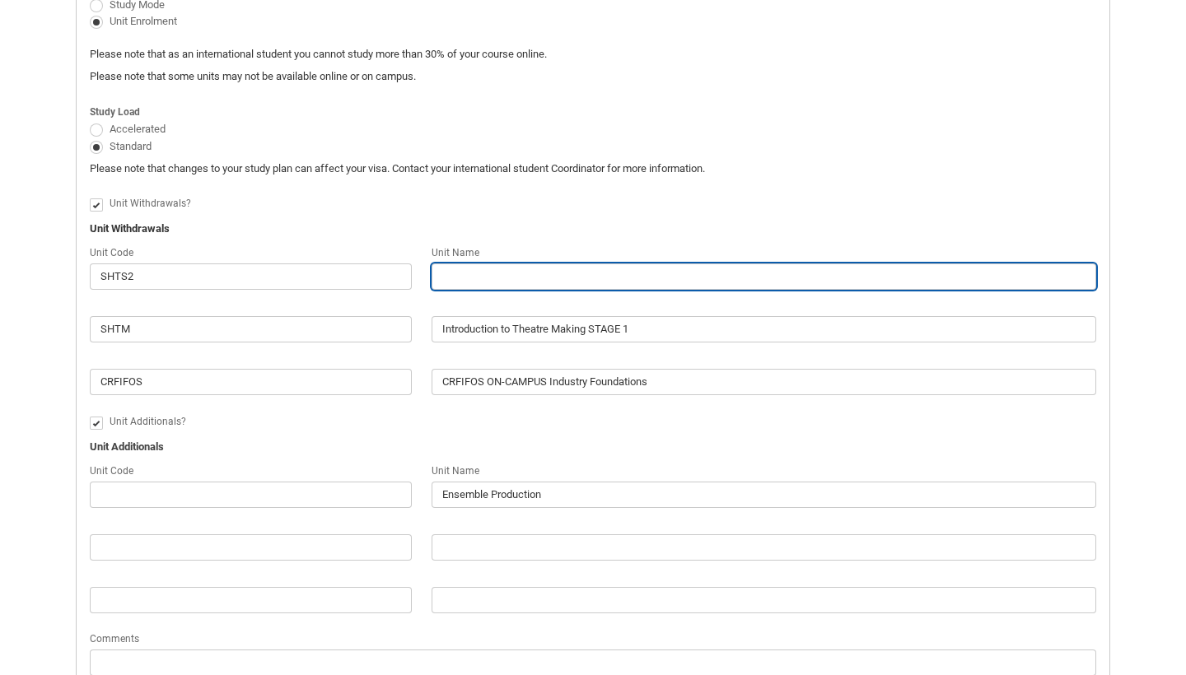
click at [493, 273] on input "Redu_Student_Request flow" at bounding box center [764, 277] width 665 height 26
paste input "Introduction to Theatre Studies 2 STAGE 2 Group 1"
type lightning-primitive-input-simple "Introduction to Theatre Studies 2 STAGE 2 Group 1"
type input "Introduction to Theatre Studies 2 STAGE 2 Group 1"
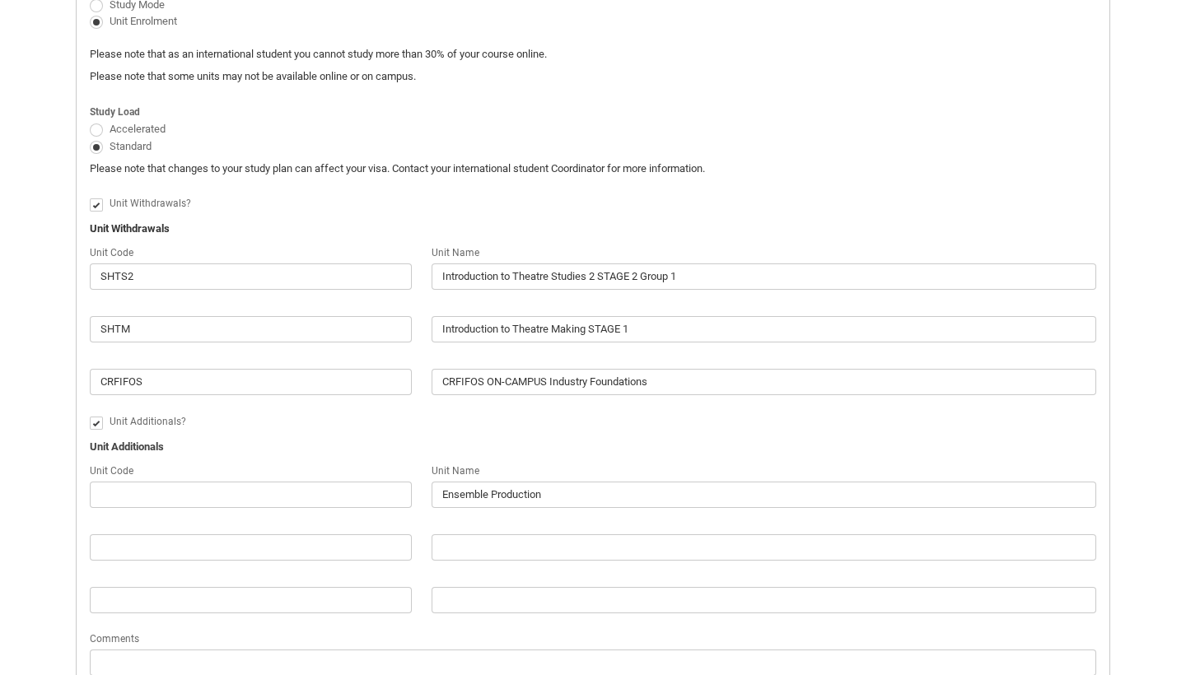
click at [707, 212] on flowruntime-screen-field "Unit Withdrawals?" at bounding box center [593, 208] width 1026 height 28
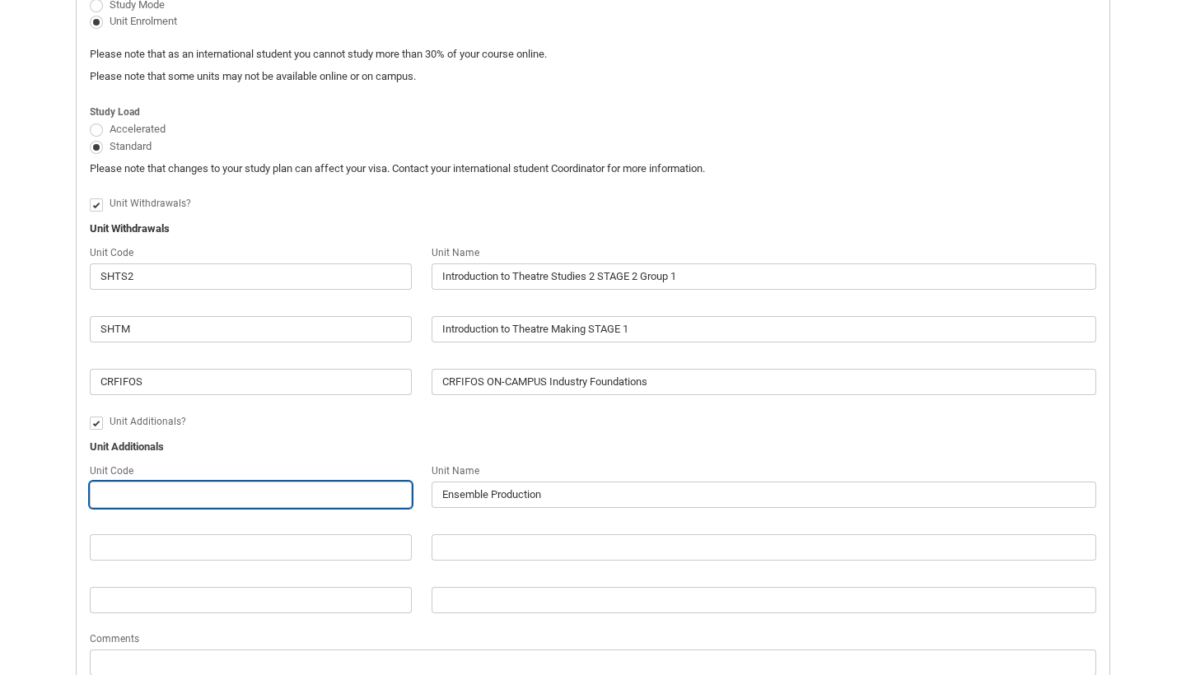
click at [157, 488] on input "Redu_Student_Request flow" at bounding box center [251, 495] width 322 height 26
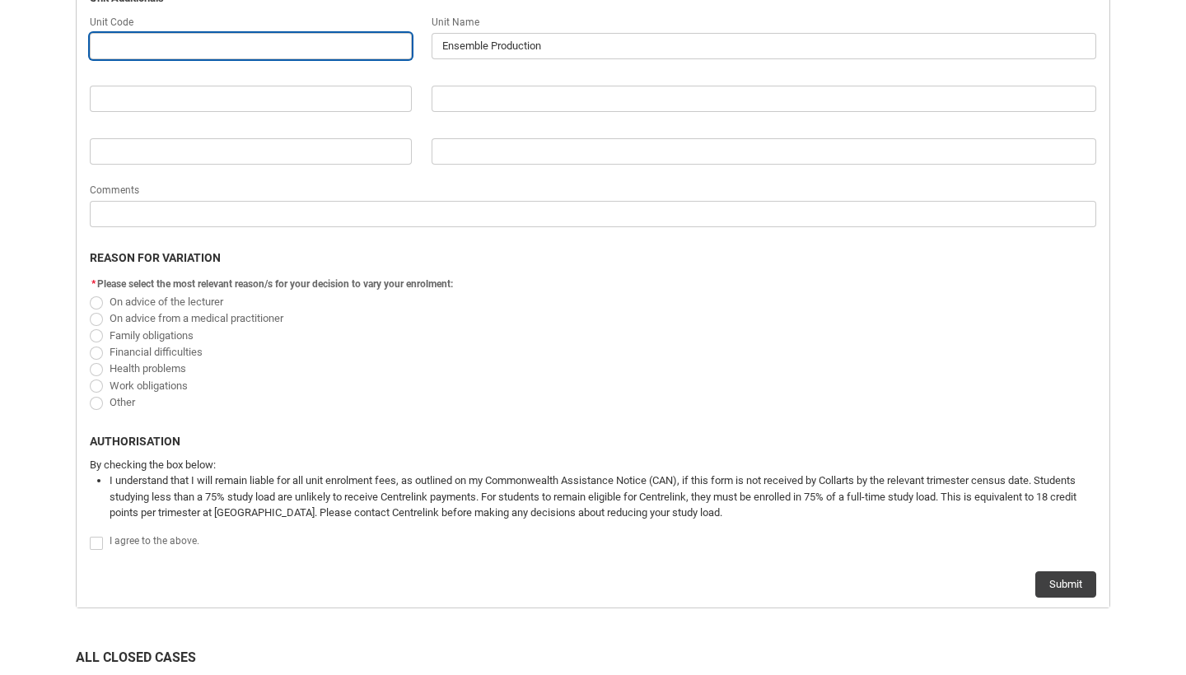
scroll to position [1082, 0]
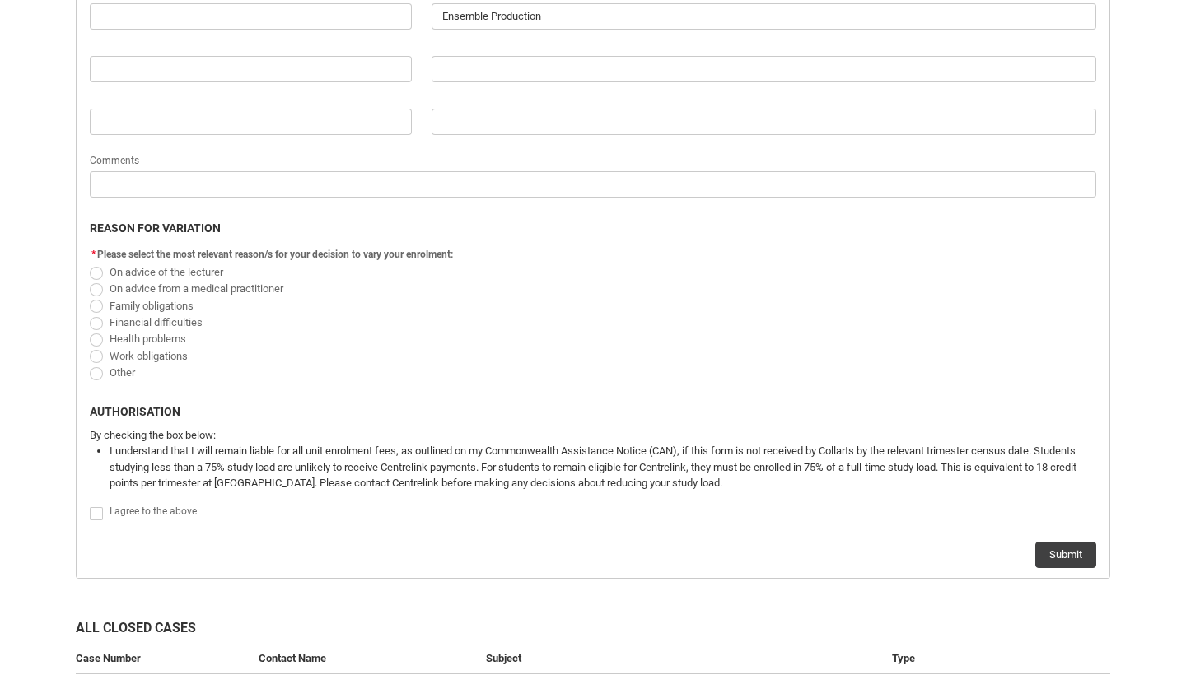
click at [94, 267] on span "Redu_Student_Request flow" at bounding box center [96, 273] width 13 height 13
click at [90, 264] on input "On advice of the lecturer" at bounding box center [89, 263] width 1 height 1
radio input "true"
click at [93, 508] on span "Redu_Student_Request flow" at bounding box center [96, 513] width 13 height 13
click at [90, 505] on input "Redu_Student_Request flow" at bounding box center [89, 504] width 1 height 1
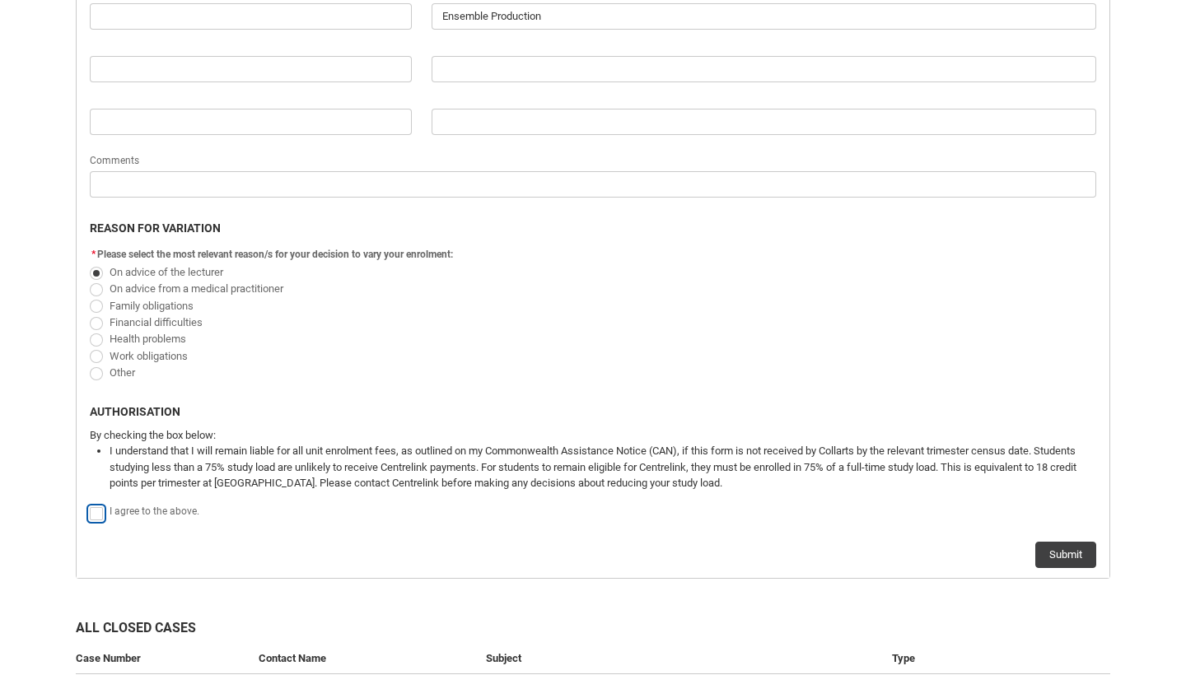
type lightning-input "true"
checkbox input "true"
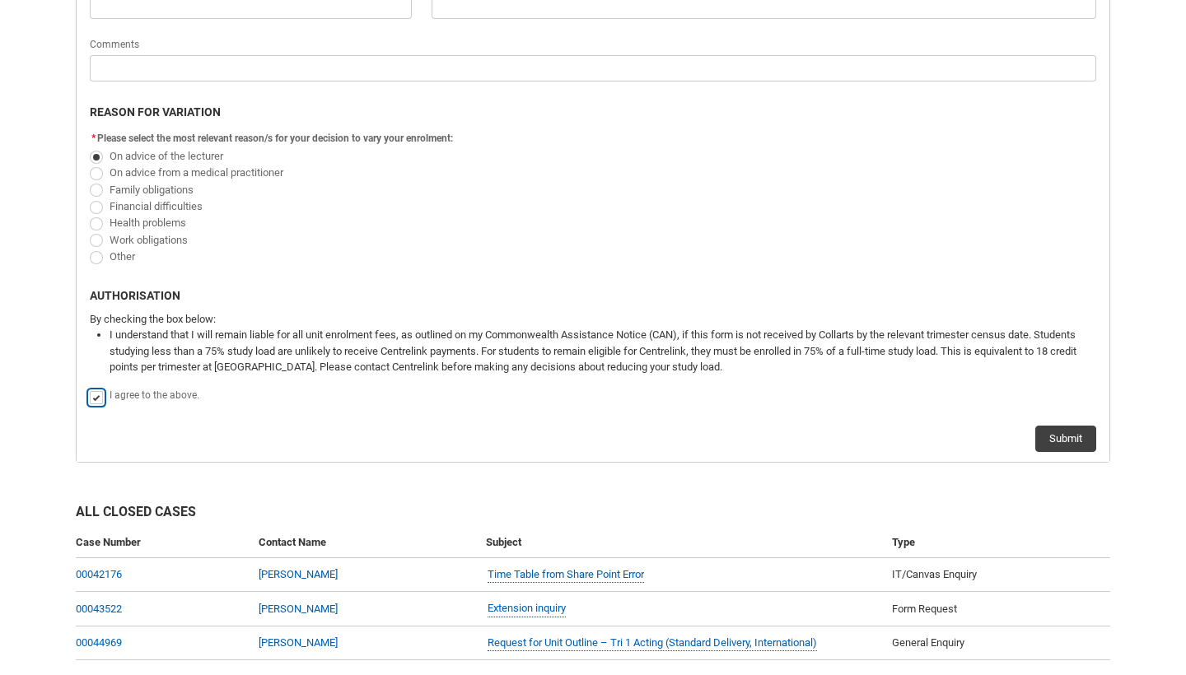
scroll to position [1211, 0]
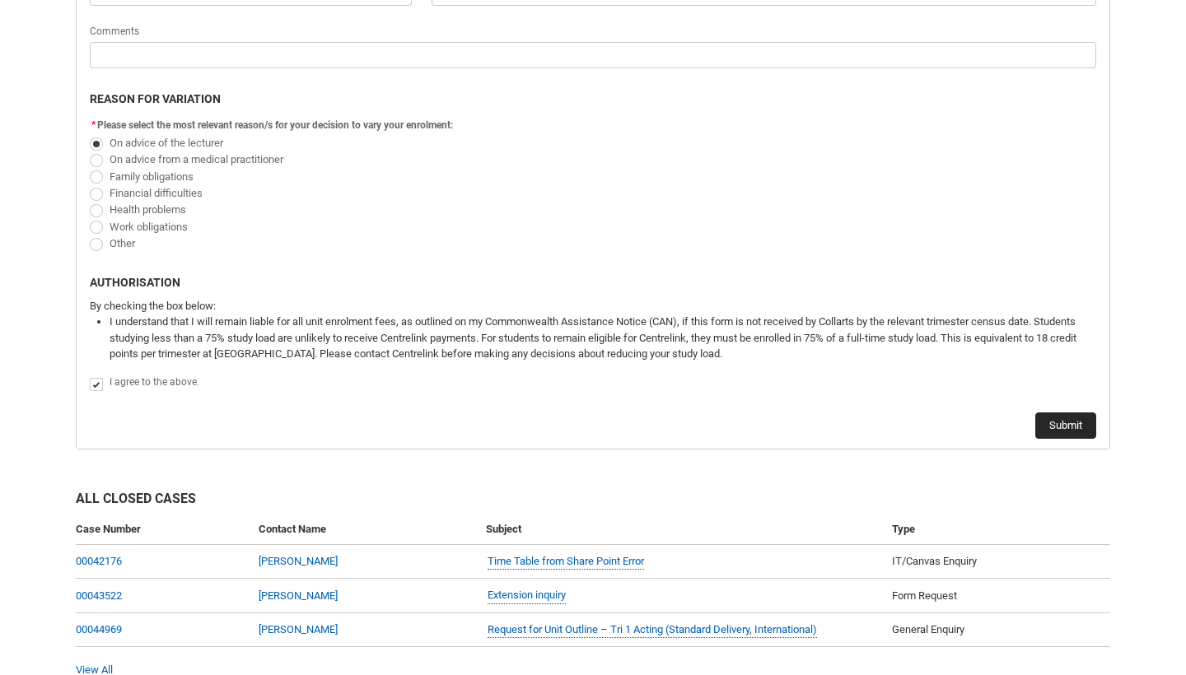
click at [1075, 413] on button "Submit" at bounding box center [1065, 426] width 61 height 26
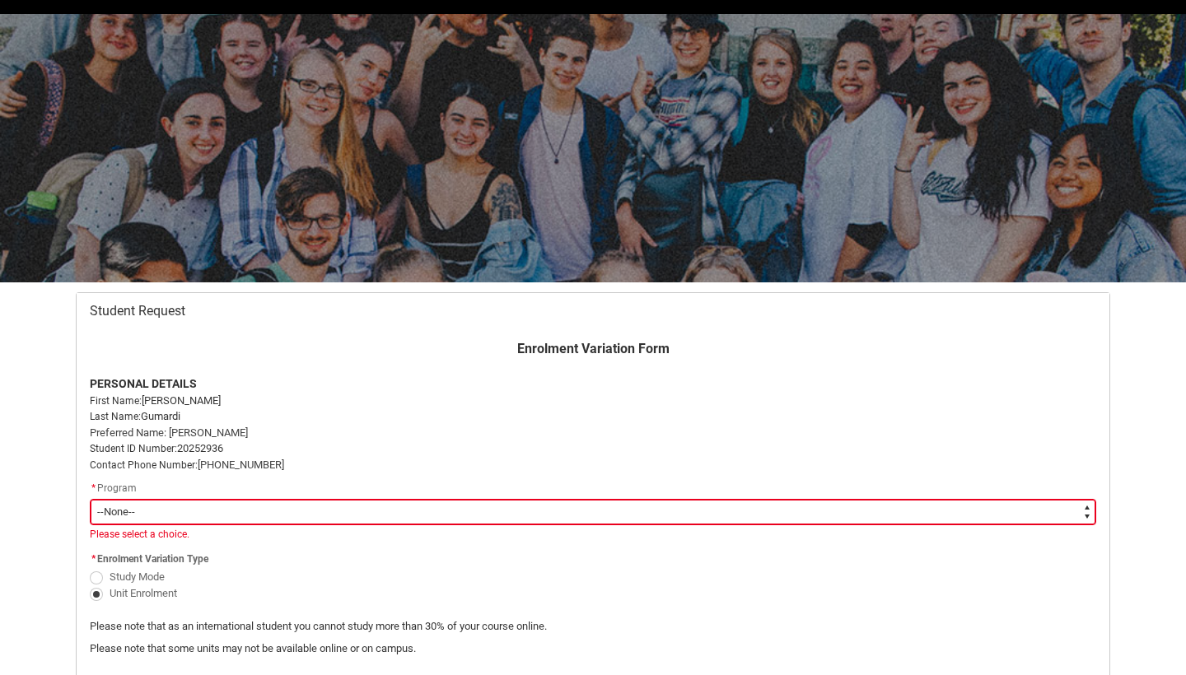
scroll to position [175, 0]
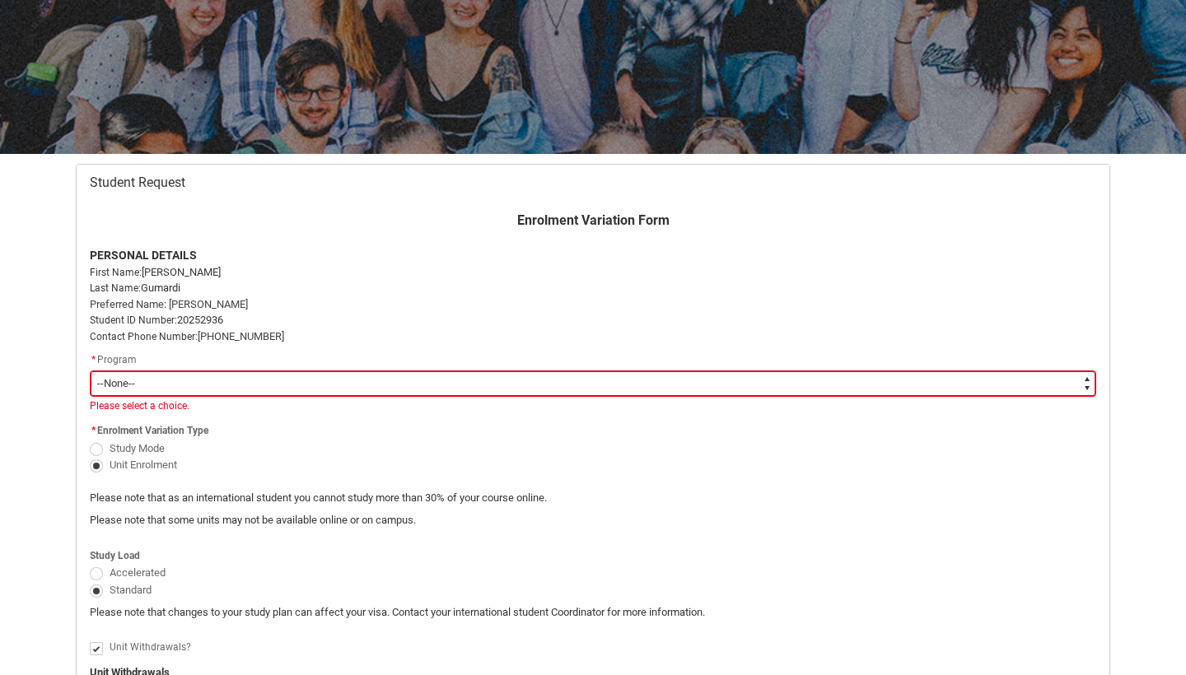
click at [266, 377] on select "--None-- Bachelor of Performing Arts (Acting)" at bounding box center [593, 384] width 1007 height 26
type lightning-select "recordPicklist_ProgramEnrollment.a0jOZ000004ET9VYAW"
select select "recordPicklist_ProgramEnrollment.a0jOZ000004ET9VYAW"
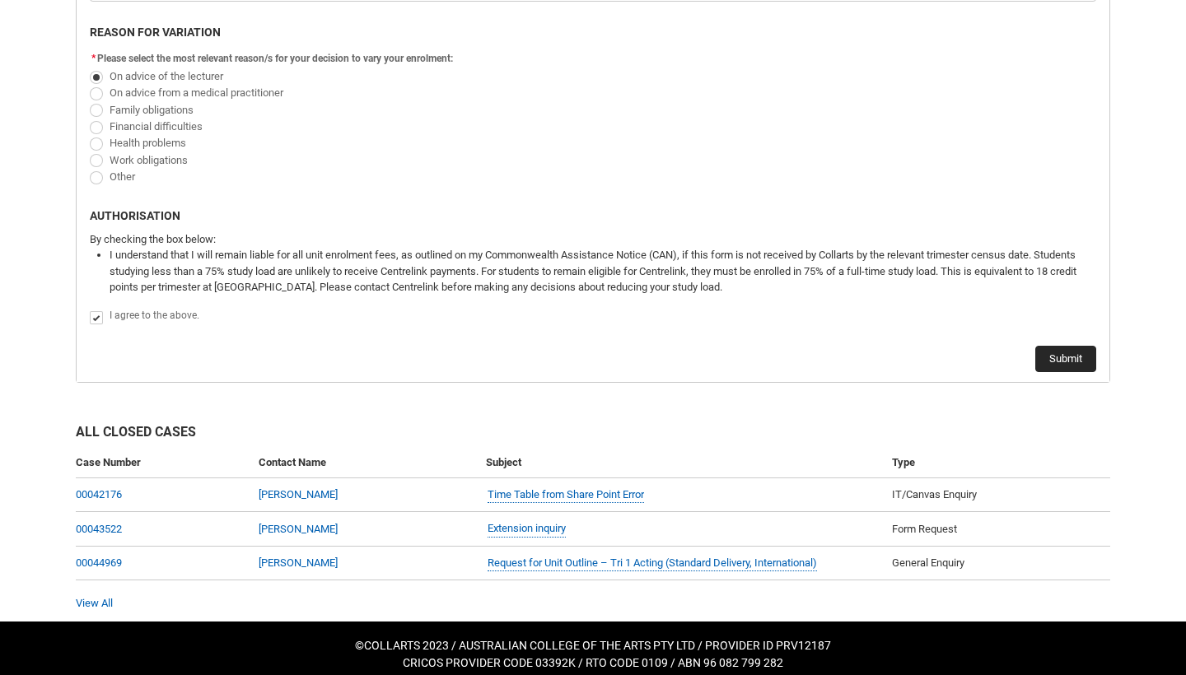
click at [1067, 347] on button "Submit" at bounding box center [1065, 359] width 61 height 26
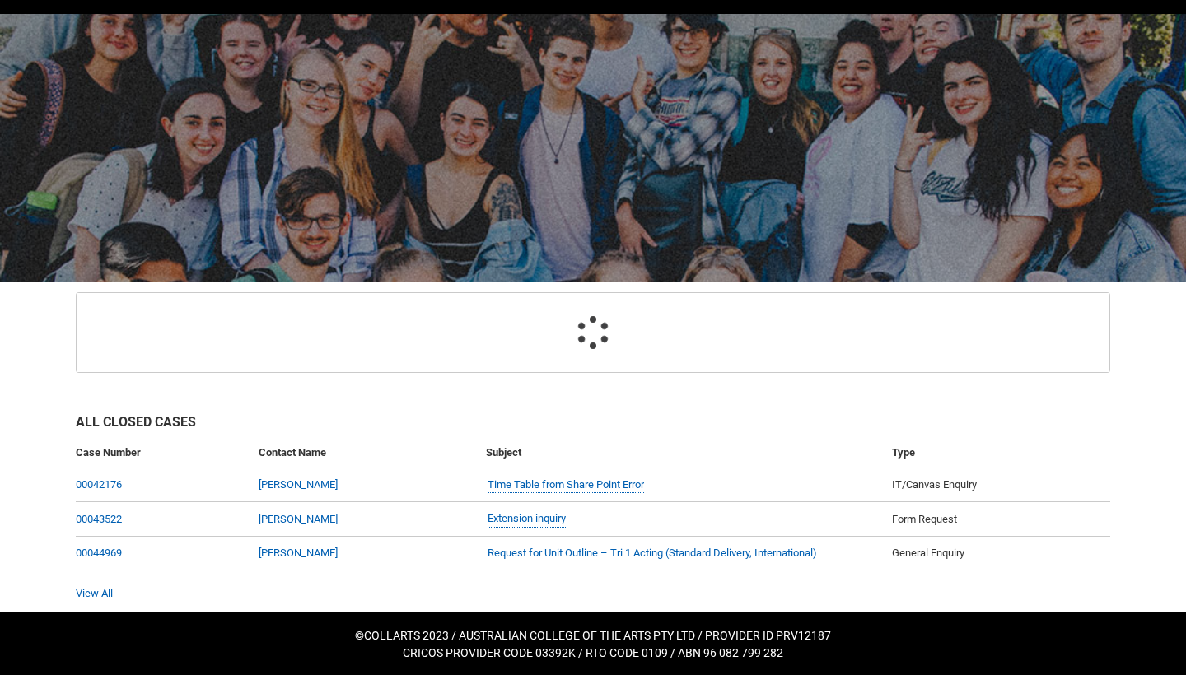
scroll to position [93, 0]
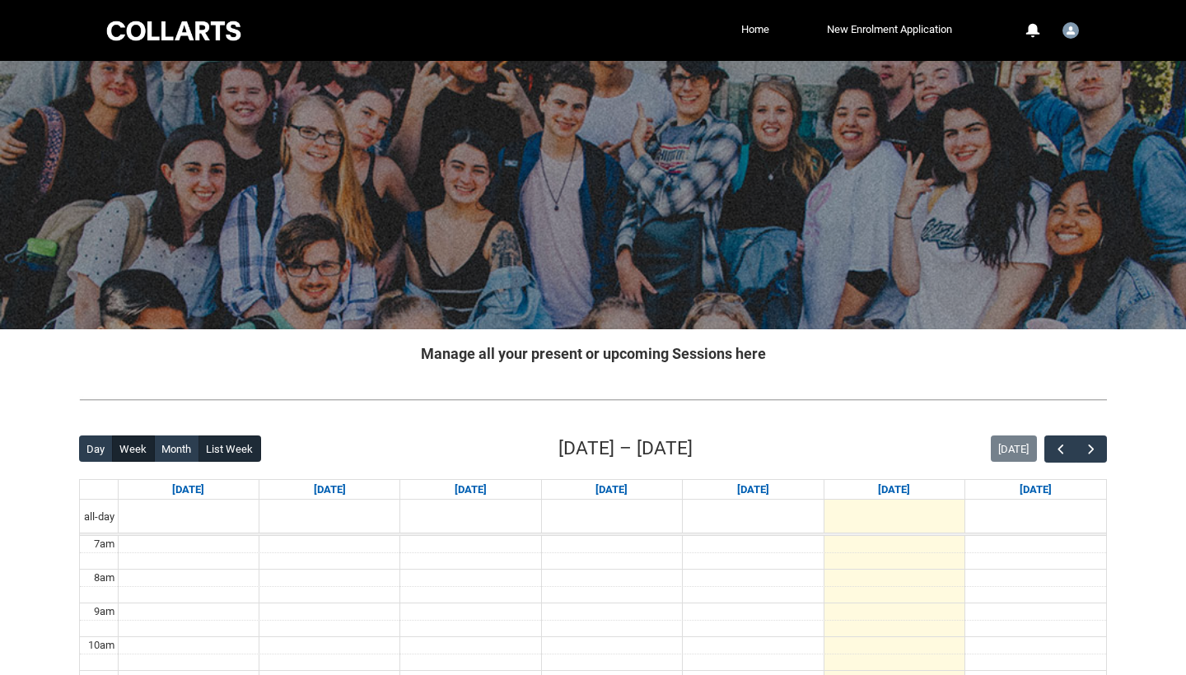
click at [245, 446] on button "List Week" at bounding box center [230, 449] width 63 height 26
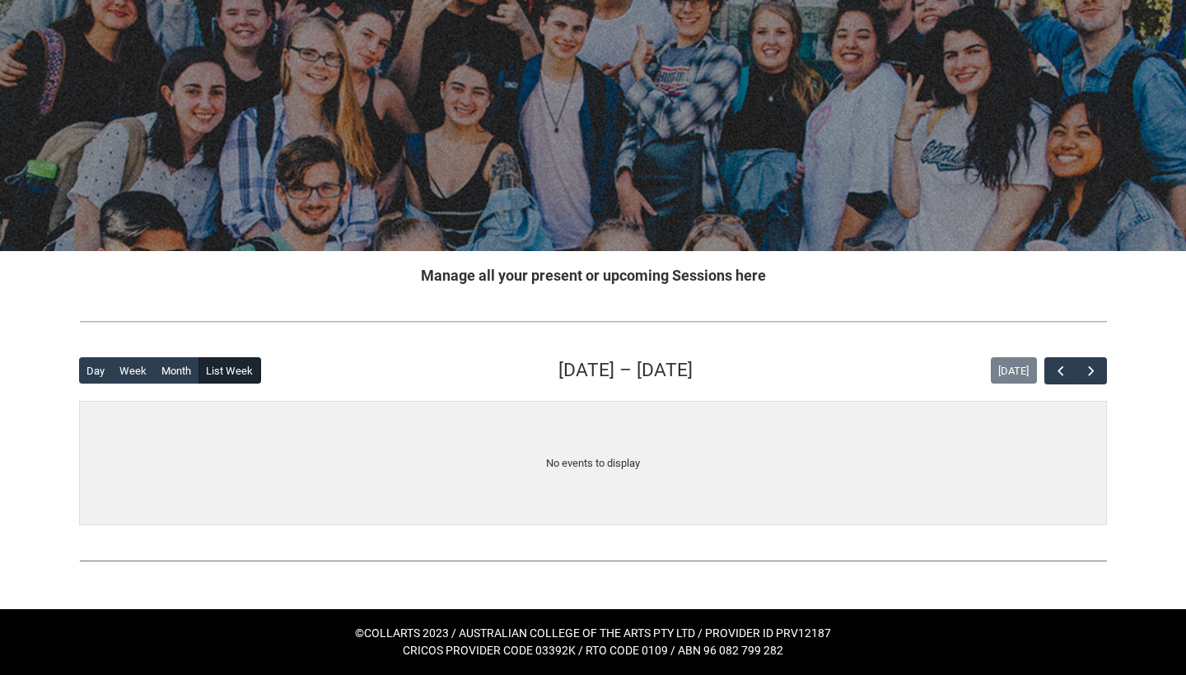
scroll to position [77, 0]
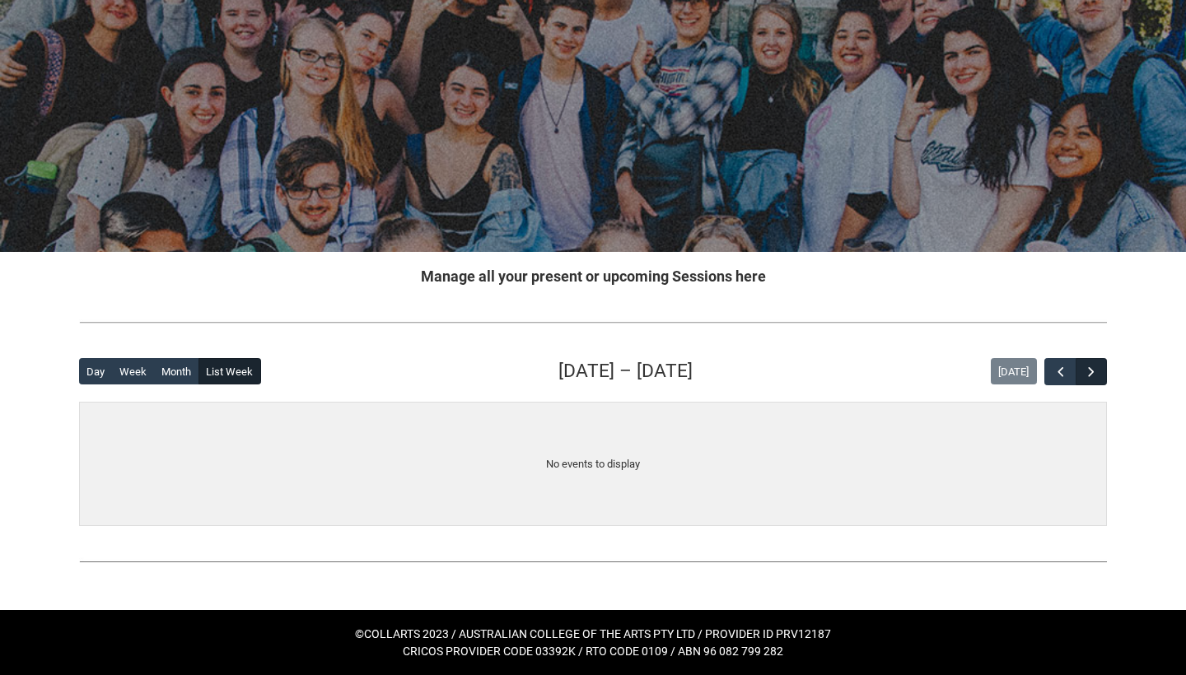
click at [1093, 371] on span "button" at bounding box center [1091, 372] width 16 height 16
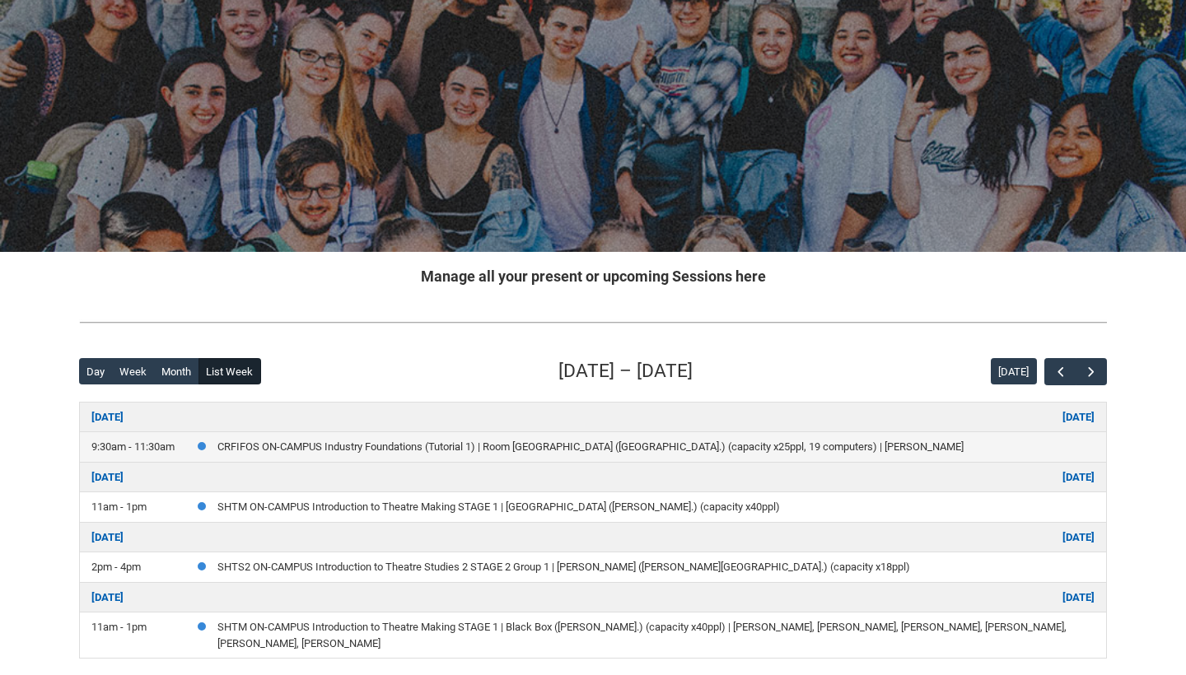
click at [238, 442] on link "CRFIFOS ON-CAMPUS Industry Foundations (Tutorial 1) | Room 102 Lab (Wellington …" at bounding box center [590, 447] width 746 height 12
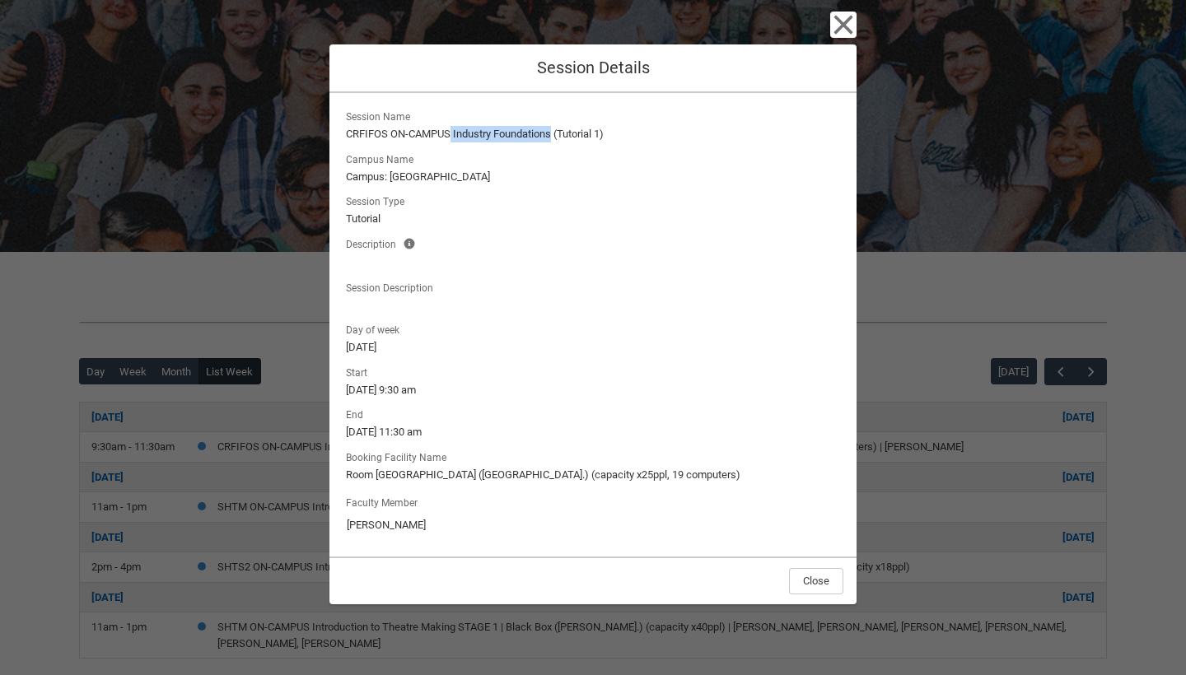
drag, startPoint x: 452, startPoint y: 134, endPoint x: 555, endPoint y: 134, distance: 103.0
click at [555, 134] on lightning-formatted-text "CRFIFOS ON-CAMPUS Industry Foundations (Tutorial 1)" at bounding box center [593, 134] width 494 height 16
drag, startPoint x: 346, startPoint y: 130, endPoint x: 553, endPoint y: 129, distance: 206.8
click at [553, 130] on lightning-formatted-text "CRFIFOS ON-CAMPUS Industry Foundations (Tutorial 1)" at bounding box center [593, 134] width 494 height 16
copy lightning-formatted-text "CRFIFOS ON-CAMPUS Industry Foundations"
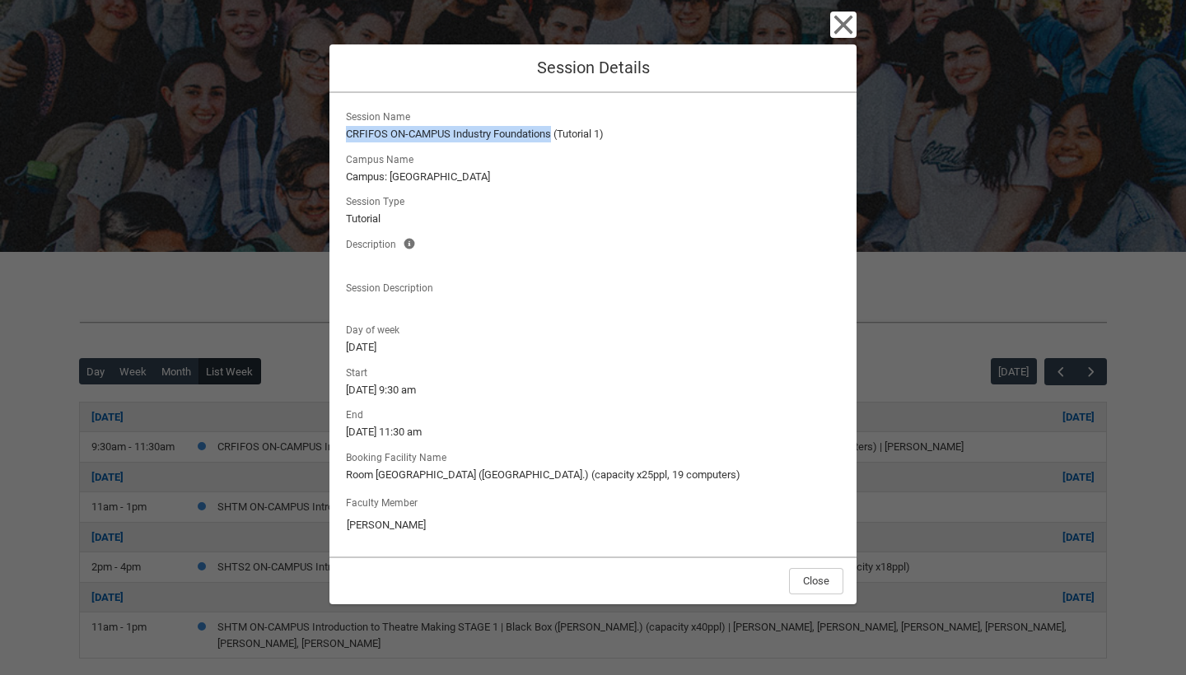
click at [854, 23] on icon "button" at bounding box center [843, 25] width 26 height 26
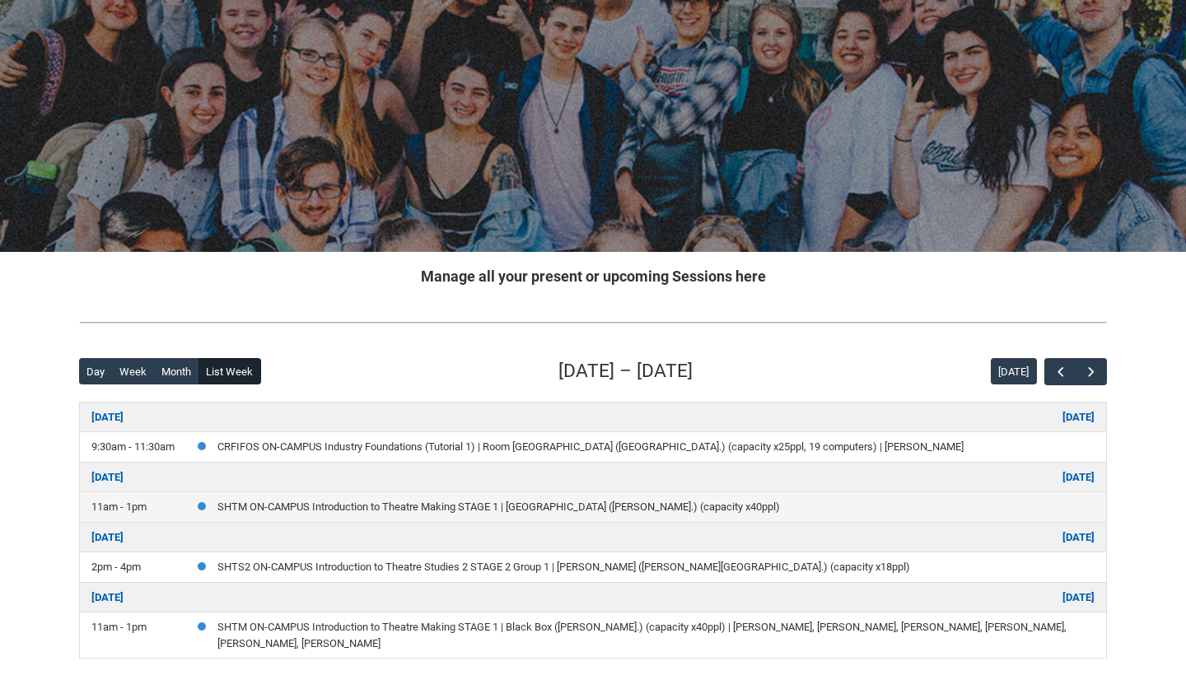
click at [297, 502] on link "SHTM ON-CAMPUS Introduction to Theatre Making STAGE 1 | Black Box (George St.) …" at bounding box center [498, 507] width 563 height 12
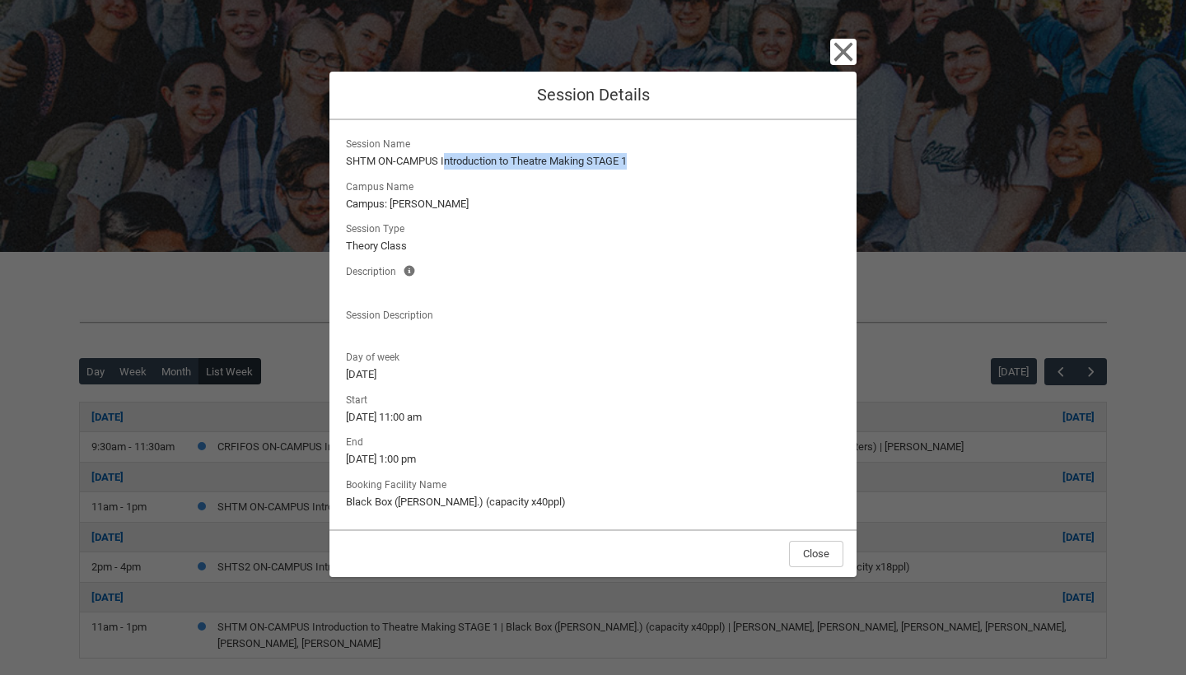
drag, startPoint x: 638, startPoint y: 161, endPoint x: 446, endPoint y: 161, distance: 191.9
click at [446, 161] on lightning-formatted-text "SHTM ON-CAMPUS Introduction to Theatre Making STAGE 1" at bounding box center [593, 161] width 494 height 16
drag, startPoint x: 443, startPoint y: 159, endPoint x: 636, endPoint y: 165, distance: 192.8
click at [636, 165] on lightning-formatted-text "SHTM ON-CAMPUS Introduction to Theatre Making STAGE 1" at bounding box center [593, 161] width 494 height 16
copy lightning-formatted-text "Introduction to Theatre Making STAGE 1"
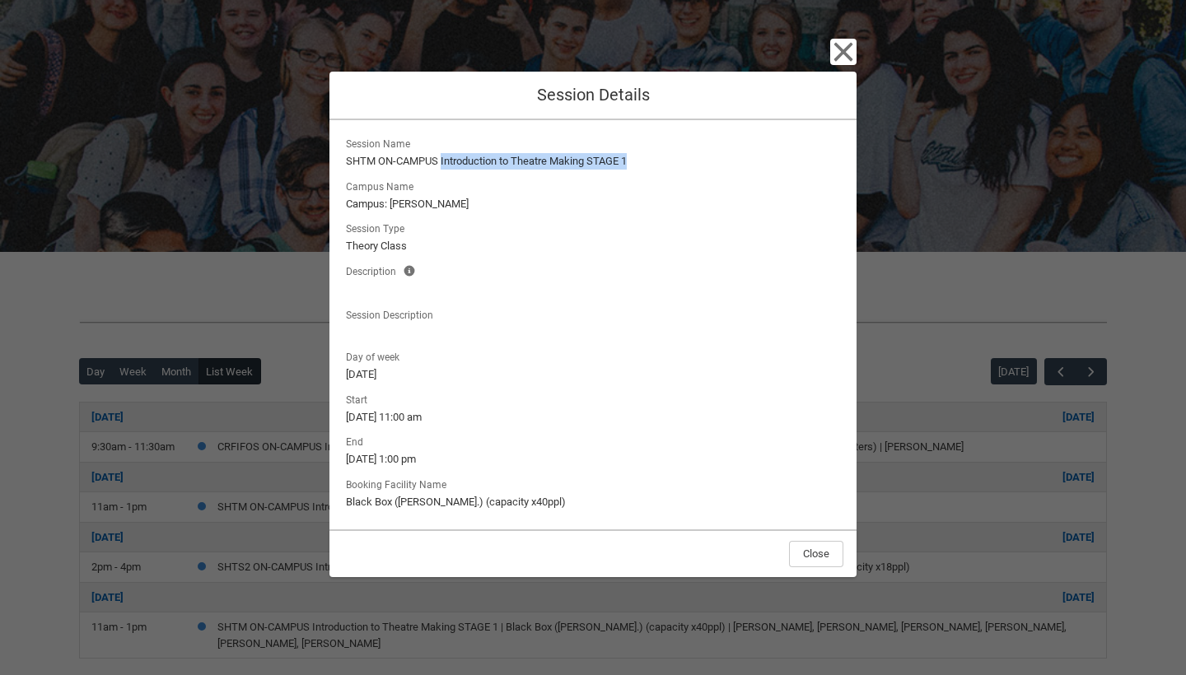
click at [852, 51] on icon "button" at bounding box center [843, 52] width 26 height 26
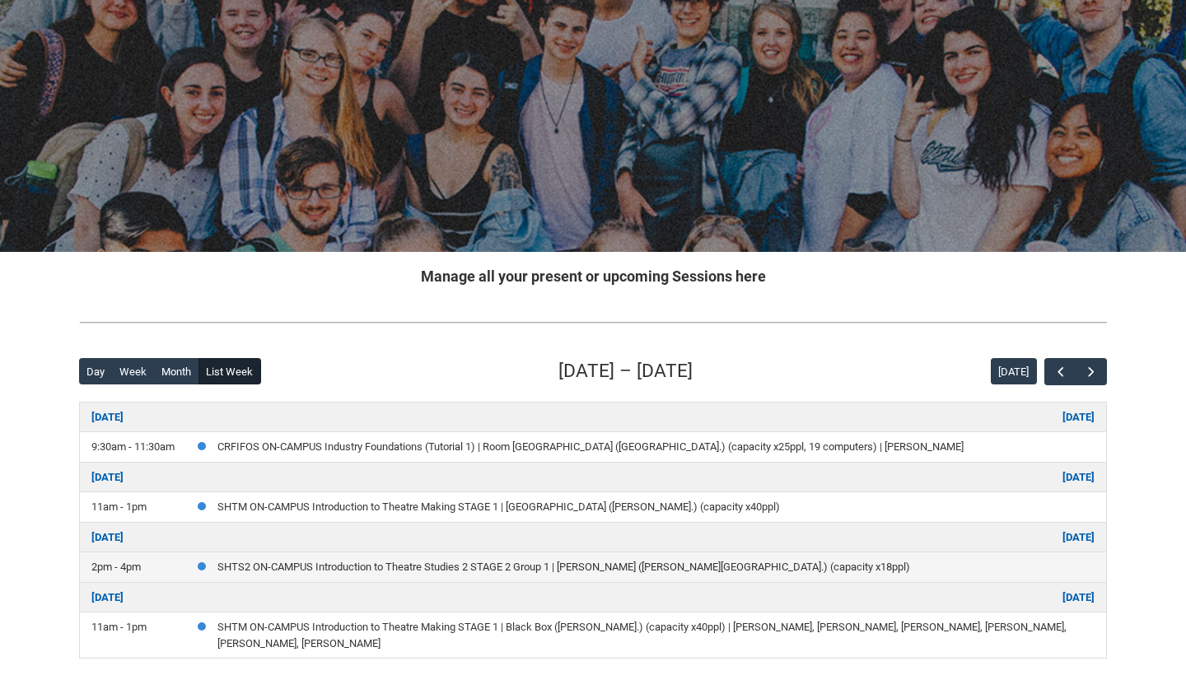
click at [357, 562] on link "SHTS2 ON-CAMPUS Introduction to Theatre Studies 2 STAGE 2 Group 1 | Draper (Cro…" at bounding box center [563, 567] width 693 height 12
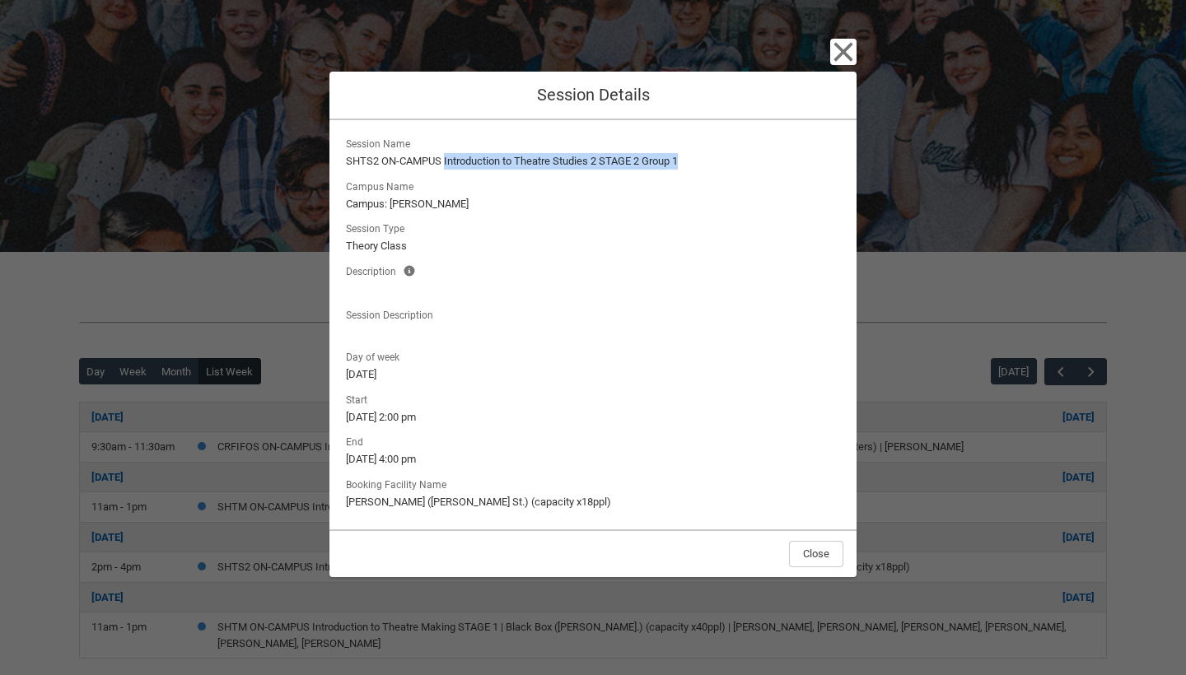
drag, startPoint x: 444, startPoint y: 165, endPoint x: 697, endPoint y: 167, distance: 252.9
click at [697, 167] on lightning-formatted-text "SHTS2 ON-CAMPUS Introduction to Theatre Studies 2 STAGE 2 Group 1" at bounding box center [593, 161] width 494 height 16
copy lightning-formatted-text "Introduction to Theatre Studies 2 STAGE 2 Group 1"
click at [256, 333] on div "Close Session Details Session Name SHTS2 ON-CAMPUS Introduction to Theatre Stud…" at bounding box center [593, 337] width 1186 height 675
click at [846, 54] on icon "button" at bounding box center [843, 52] width 19 height 19
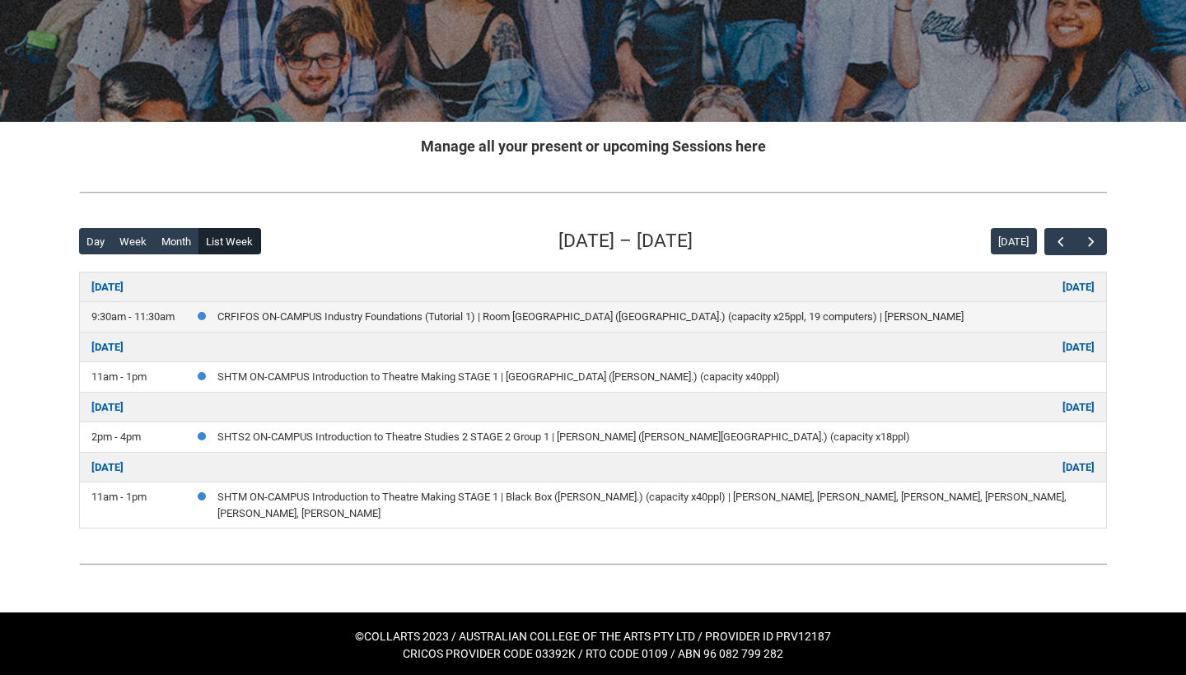
scroll to position [207, 0]
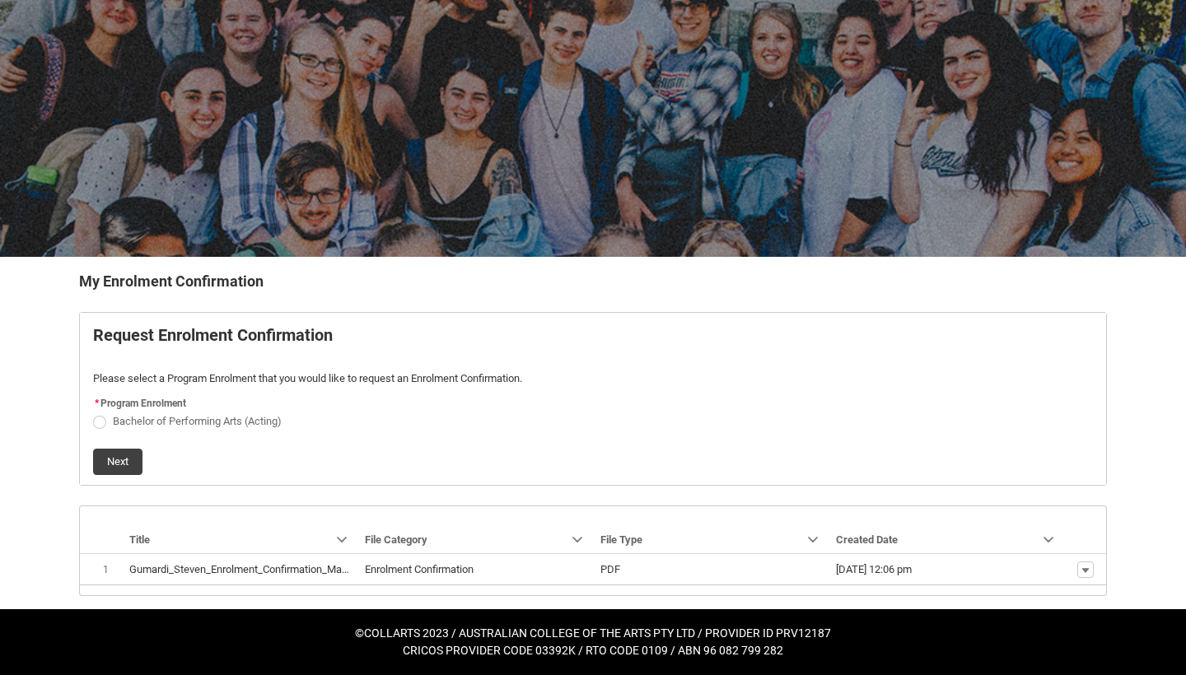
scroll to position [72, 0]
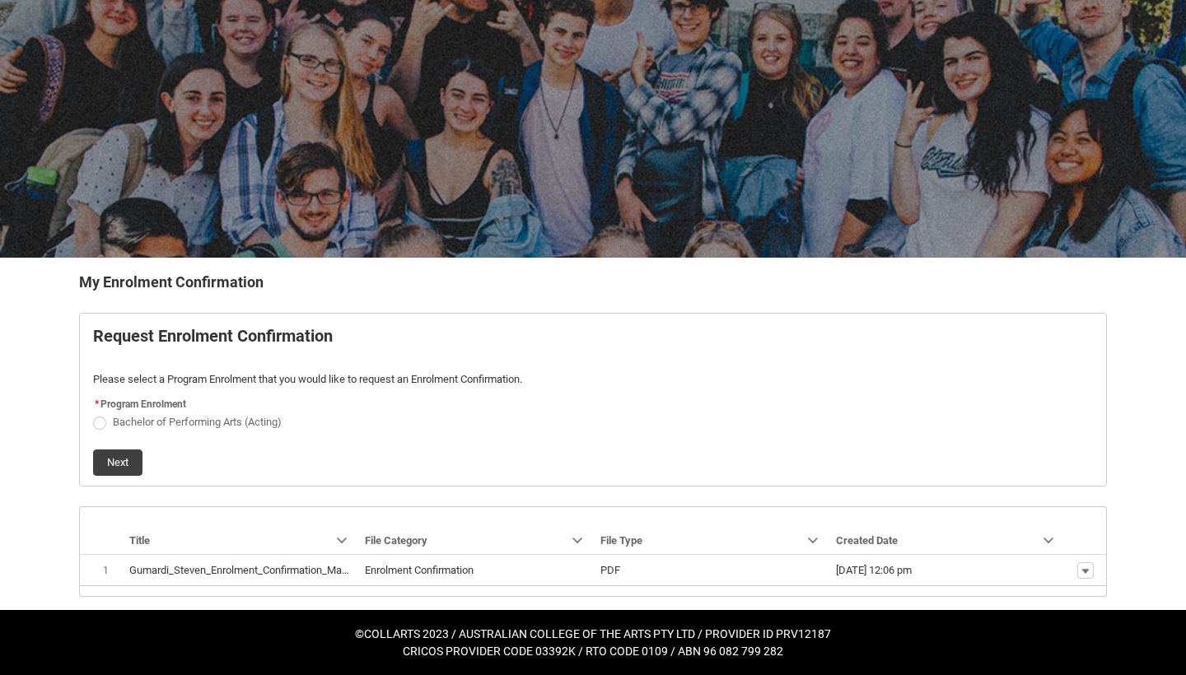
click at [96, 422] on span "REDU_Generate_Enrolment_Confirmation flow" at bounding box center [99, 423] width 13 height 13
click at [93, 414] on input "Bachelor of Performing Arts (Acting)" at bounding box center [92, 413] width 1 height 1
radio input "true"
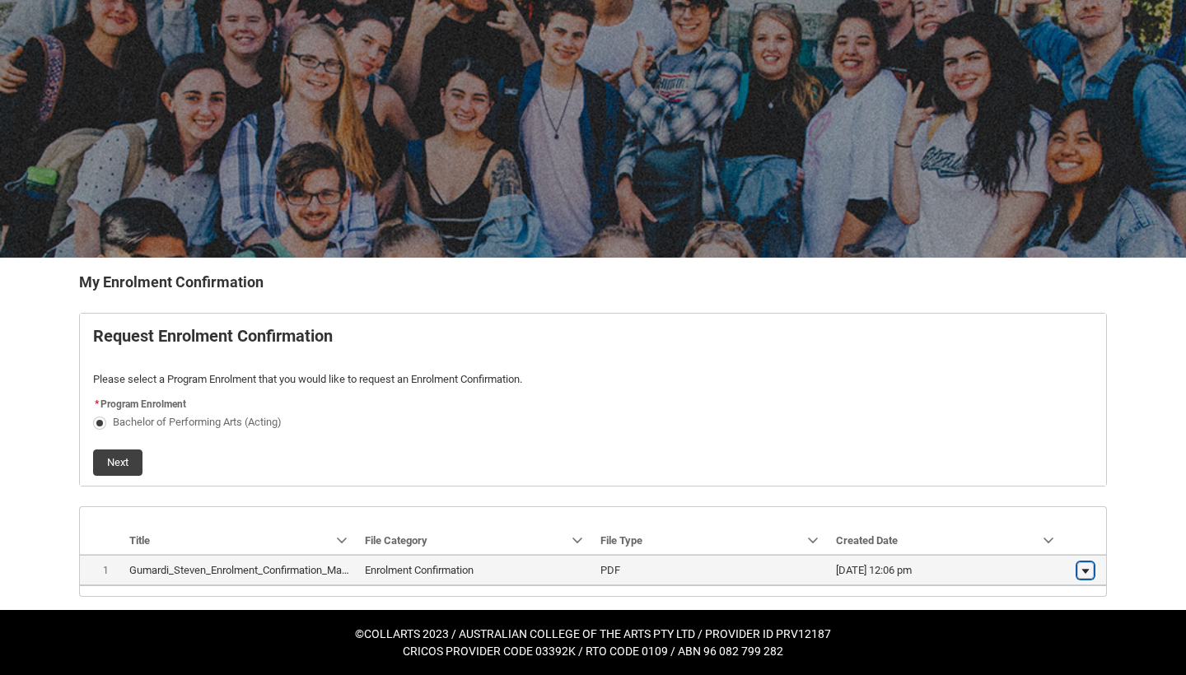
click at [1083, 568] on lightning-primitive-icon "button" at bounding box center [1086, 571] width 10 height 12
click at [1058, 570] on span "Download" at bounding box center [1048, 565] width 45 height 15
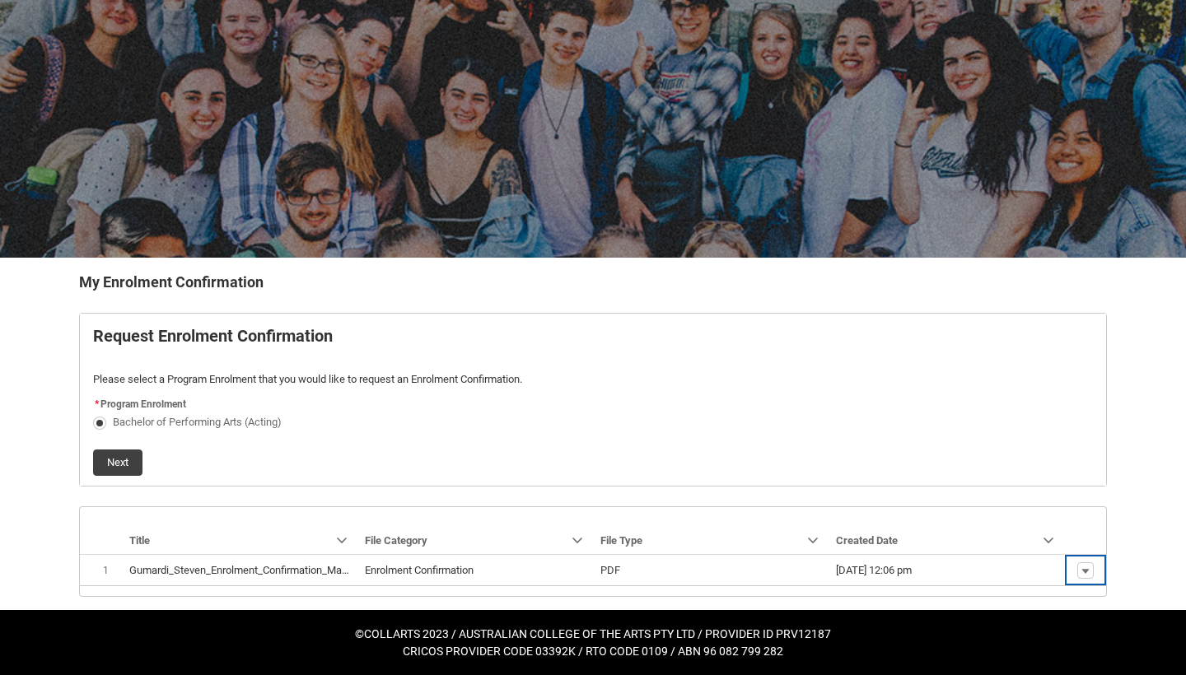
click at [742, 370] on p "REDU_Generate_Enrolment_Confirmation flow" at bounding box center [593, 363] width 1000 height 16
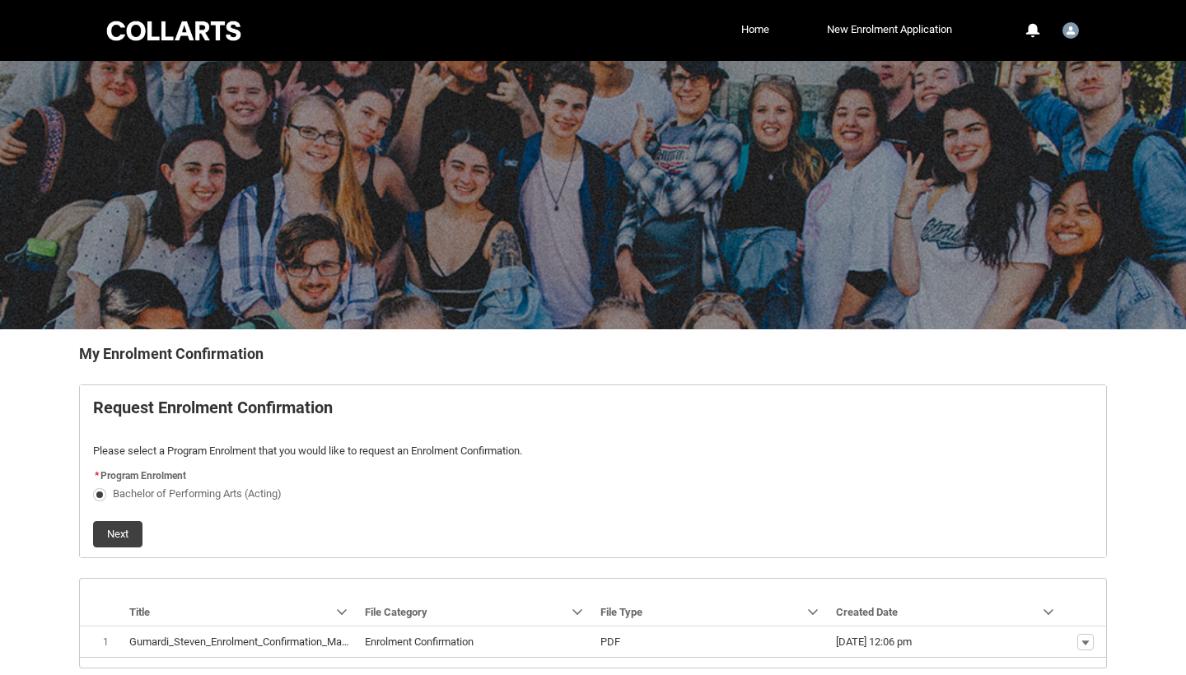
scroll to position [0, 0]
